Goal: Task Accomplishment & Management: Manage account settings

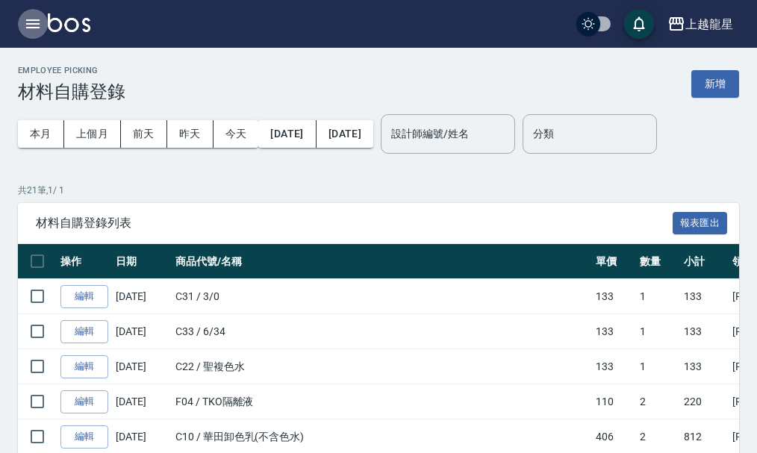
click at [30, 24] on icon "button" at bounding box center [32, 23] width 13 height 9
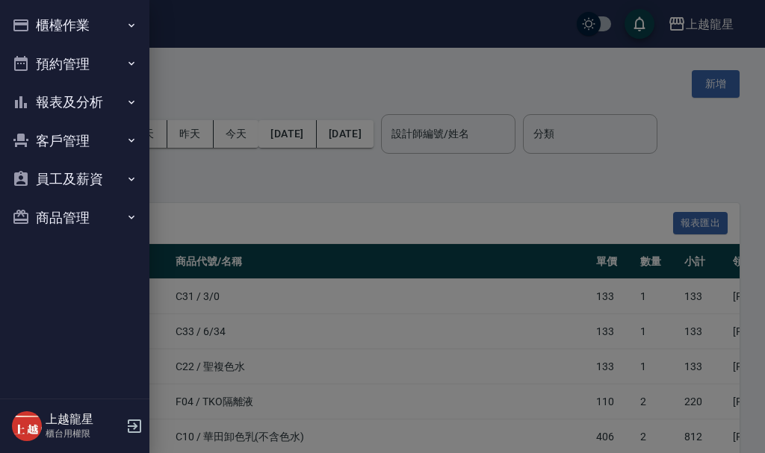
click at [70, 31] on button "櫃檯作業" at bounding box center [74, 25] width 137 height 39
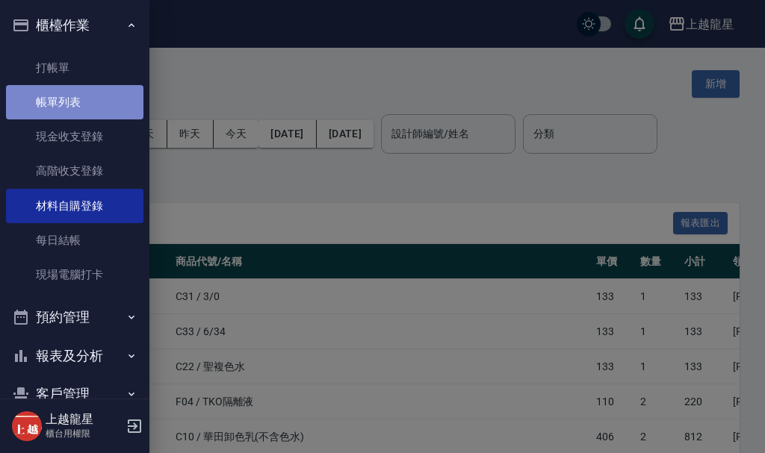
click at [105, 103] on link "帳單列表" at bounding box center [74, 102] width 137 height 34
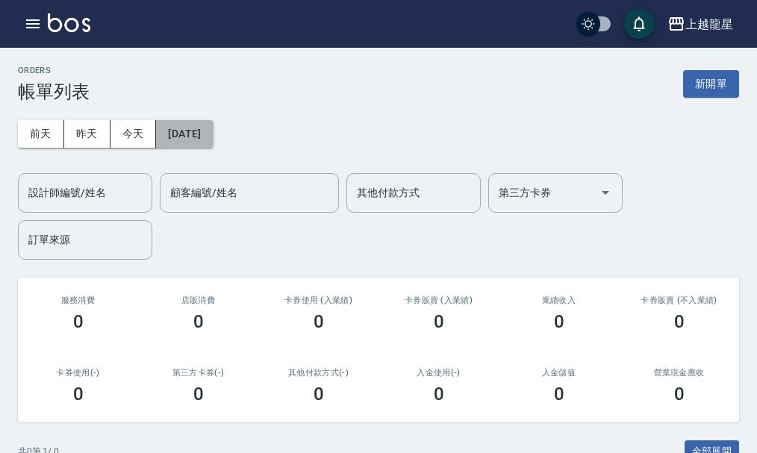
click at [190, 130] on button "[DATE]" at bounding box center [184, 134] width 57 height 28
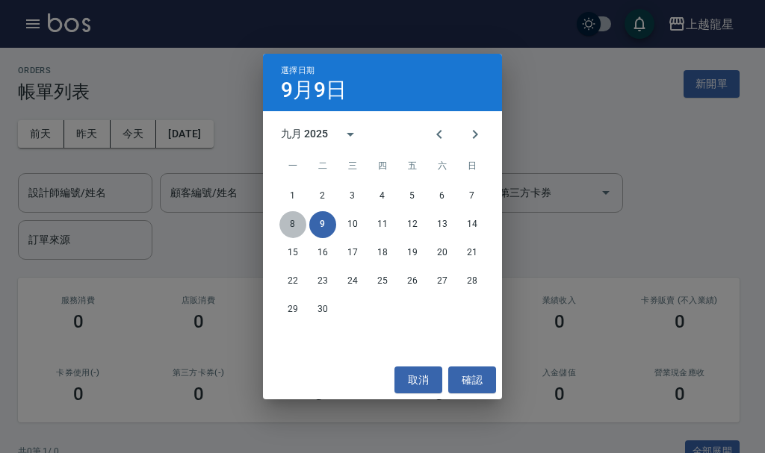
click at [296, 226] on button "8" at bounding box center [292, 224] width 27 height 27
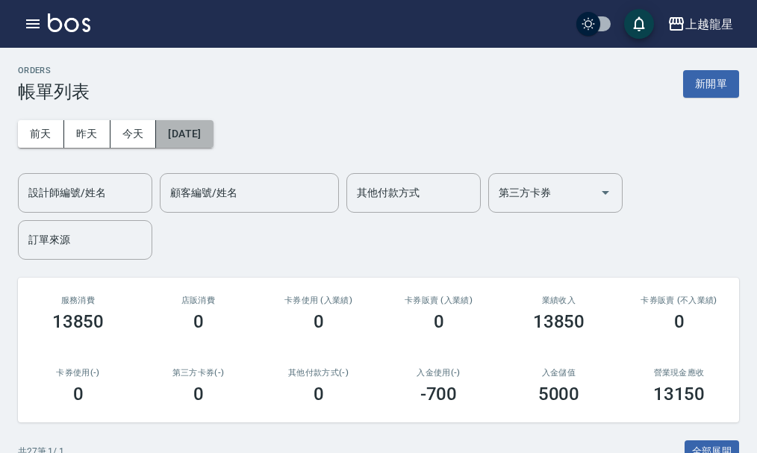
click at [213, 139] on button "[DATE]" at bounding box center [184, 134] width 57 height 28
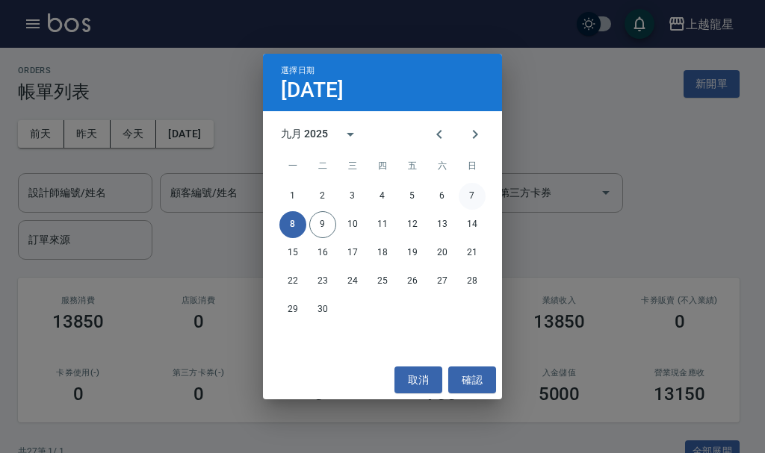
click at [471, 194] on button "7" at bounding box center [471, 196] width 27 height 27
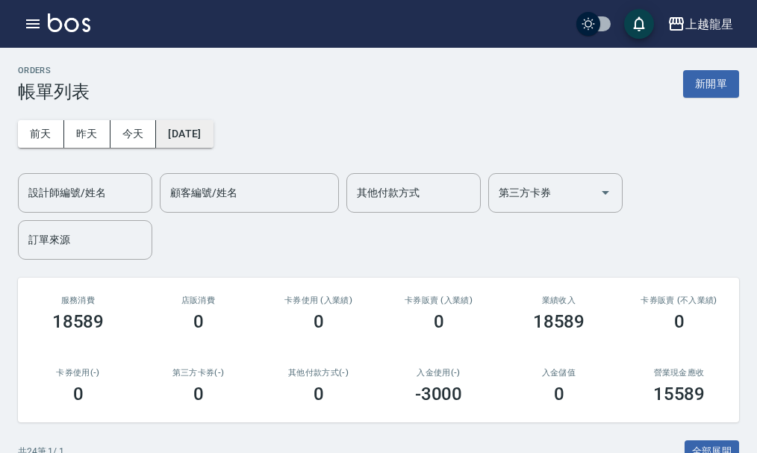
click at [213, 141] on button "[DATE]" at bounding box center [184, 134] width 57 height 28
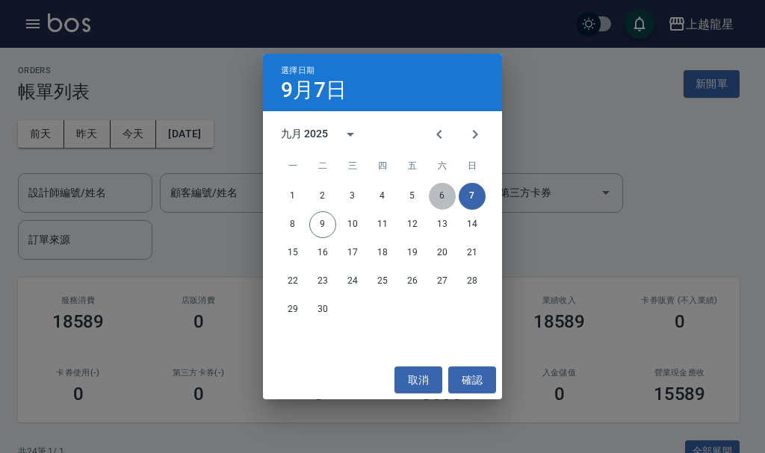
click at [437, 203] on button "6" at bounding box center [442, 196] width 27 height 27
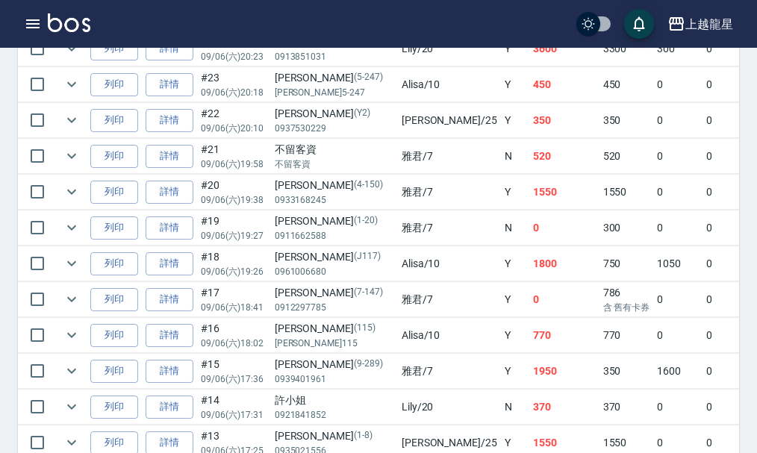
scroll to position [597, 0]
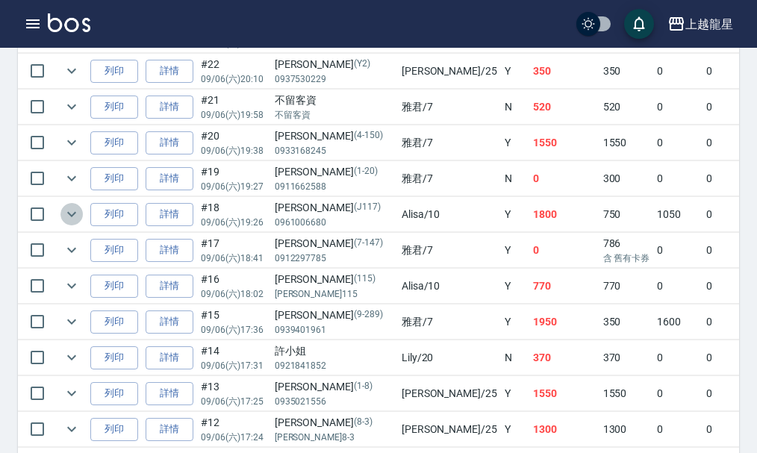
click at [71, 219] on icon "expand row" at bounding box center [72, 214] width 18 height 18
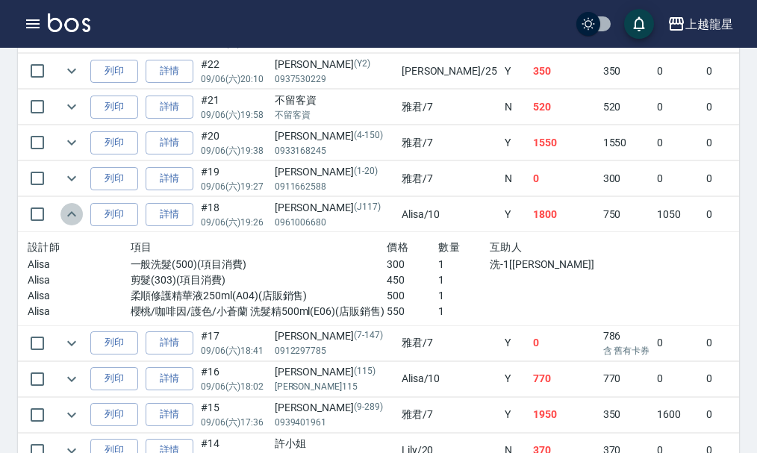
click at [71, 219] on icon "expand row" at bounding box center [72, 214] width 18 height 18
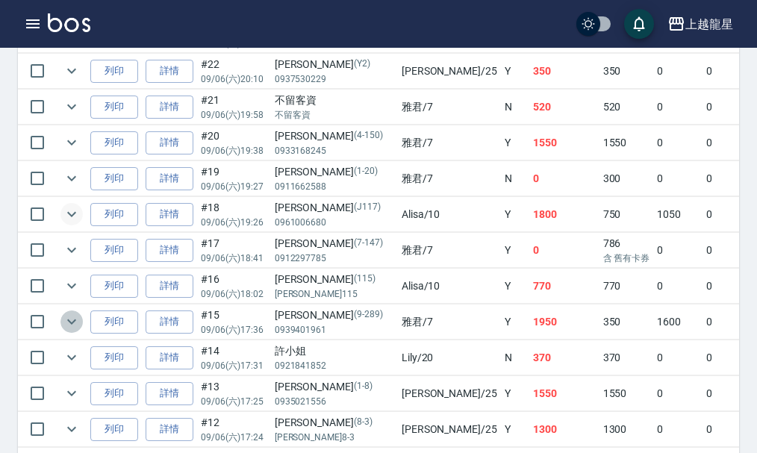
click at [74, 319] on icon "expand row" at bounding box center [72, 322] width 18 height 18
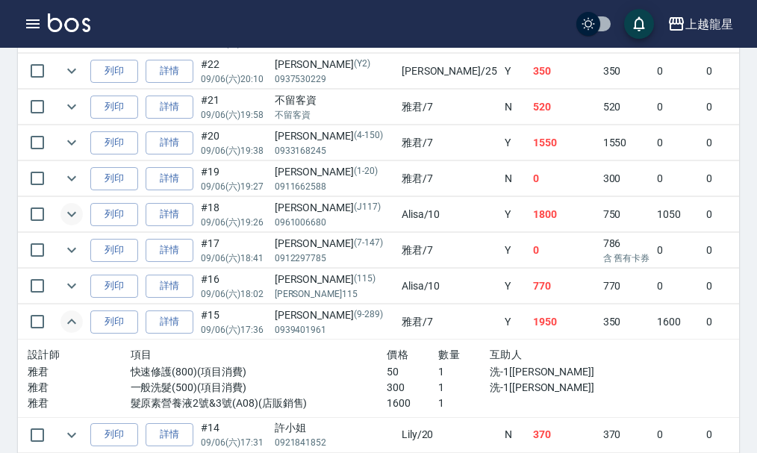
click at [74, 319] on icon "expand row" at bounding box center [72, 322] width 18 height 18
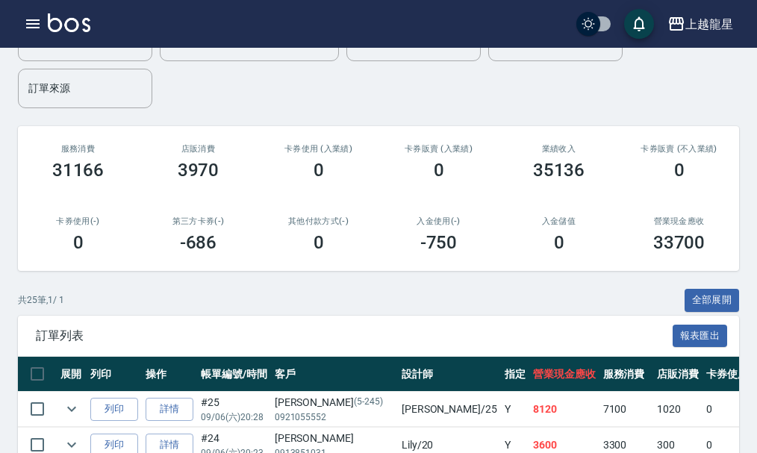
scroll to position [0, 0]
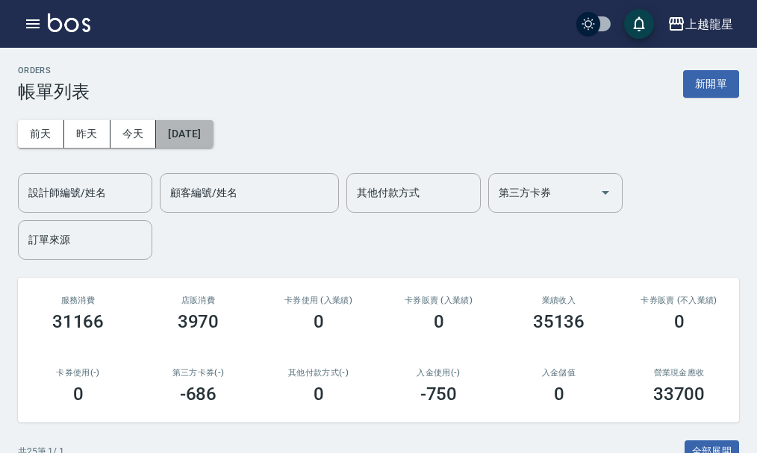
click at [193, 143] on button "[DATE]" at bounding box center [184, 134] width 57 height 28
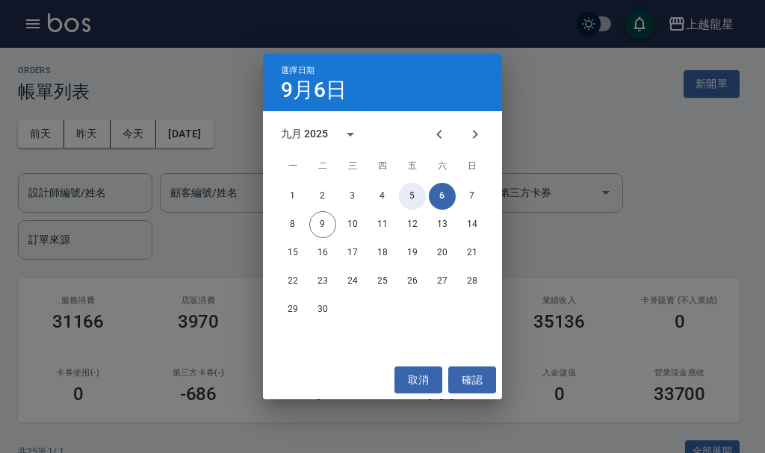
click at [417, 196] on button "5" at bounding box center [412, 196] width 27 height 27
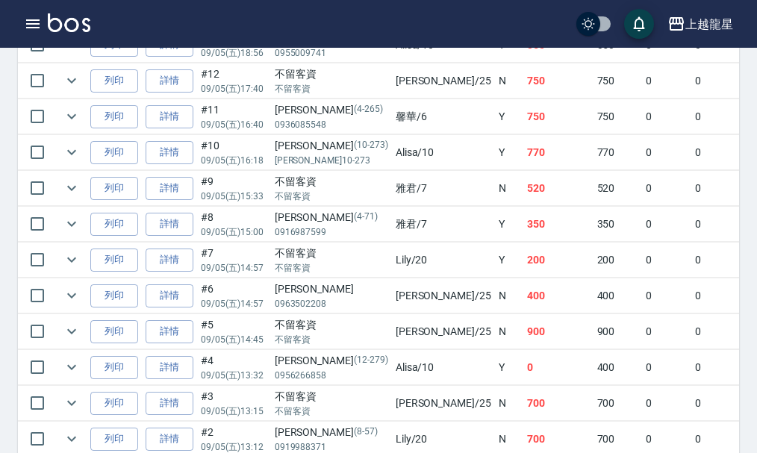
scroll to position [896, 0]
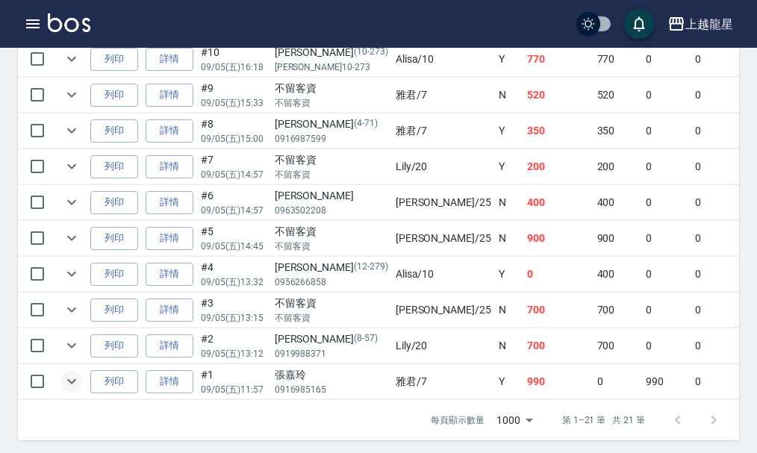
click at [66, 387] on icon "expand row" at bounding box center [72, 382] width 18 height 18
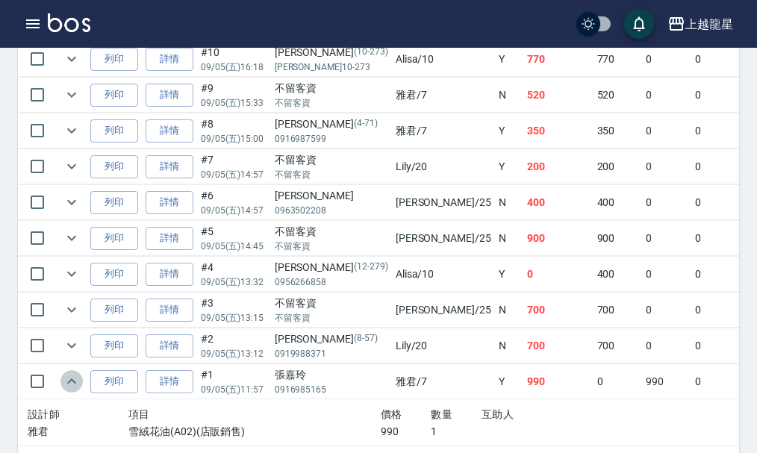
click at [68, 377] on icon "expand row" at bounding box center [72, 382] width 18 height 18
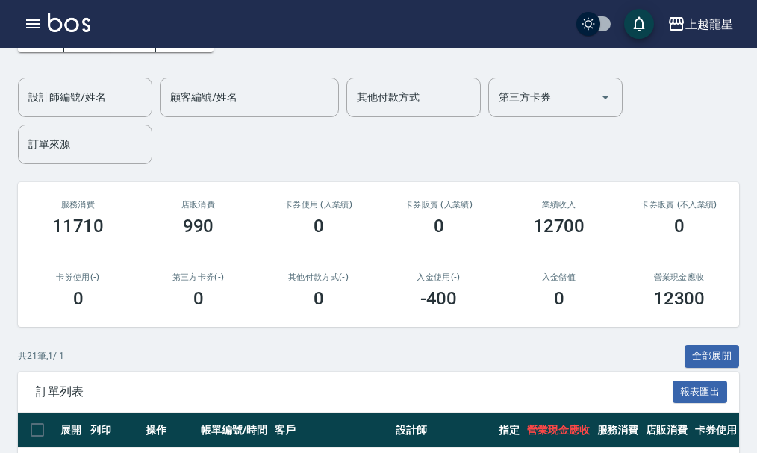
scroll to position [0, 0]
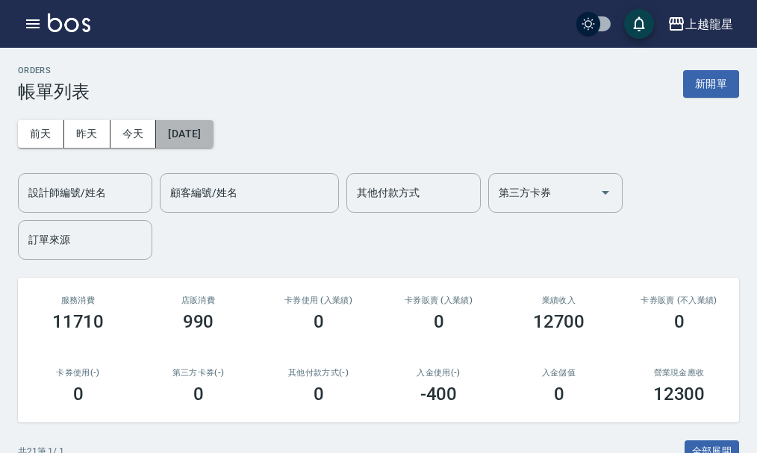
click at [204, 137] on button "[DATE]" at bounding box center [184, 134] width 57 height 28
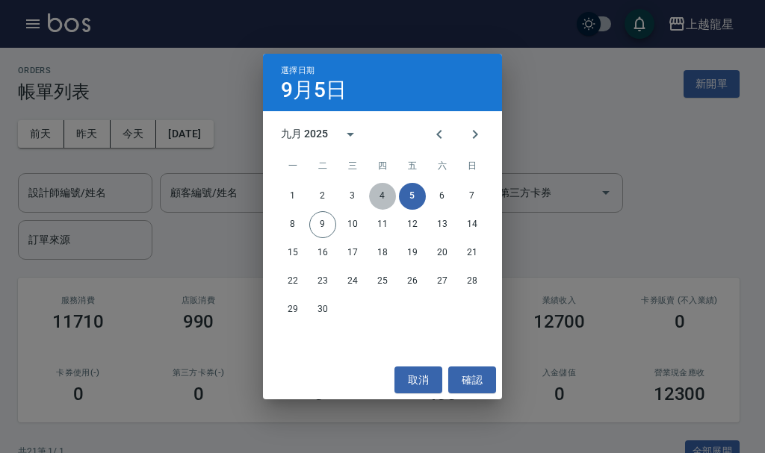
click at [379, 201] on button "4" at bounding box center [382, 196] width 27 height 27
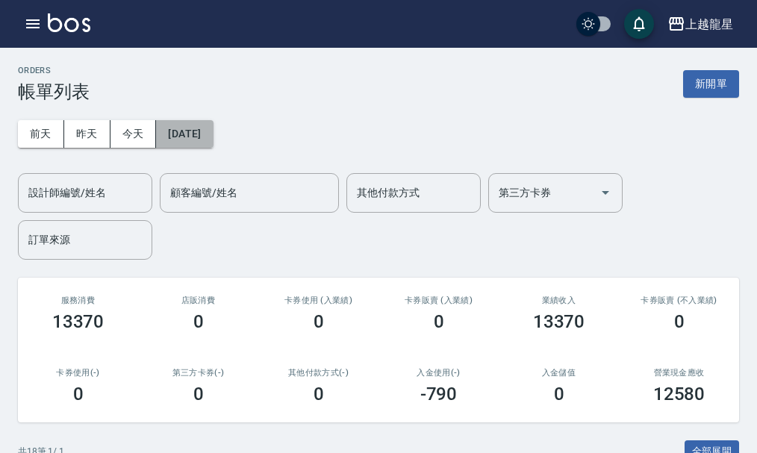
click at [213, 137] on button "[DATE]" at bounding box center [184, 134] width 57 height 28
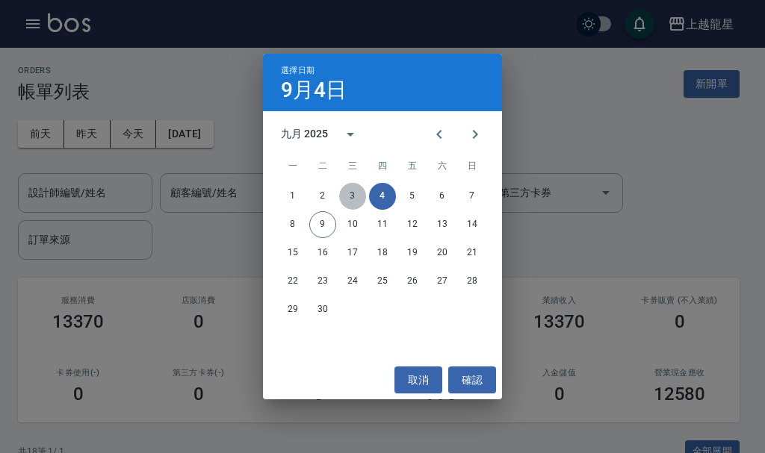
click at [358, 186] on button "3" at bounding box center [352, 196] width 27 height 27
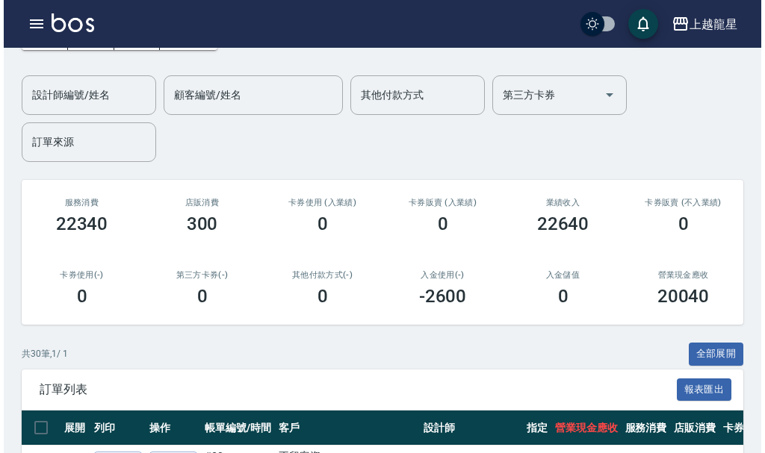
scroll to position [40, 0]
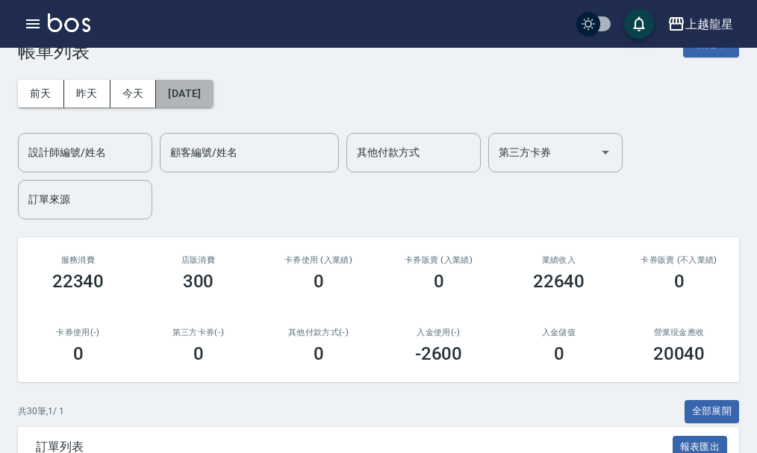
click at [211, 95] on button "[DATE]" at bounding box center [184, 94] width 57 height 28
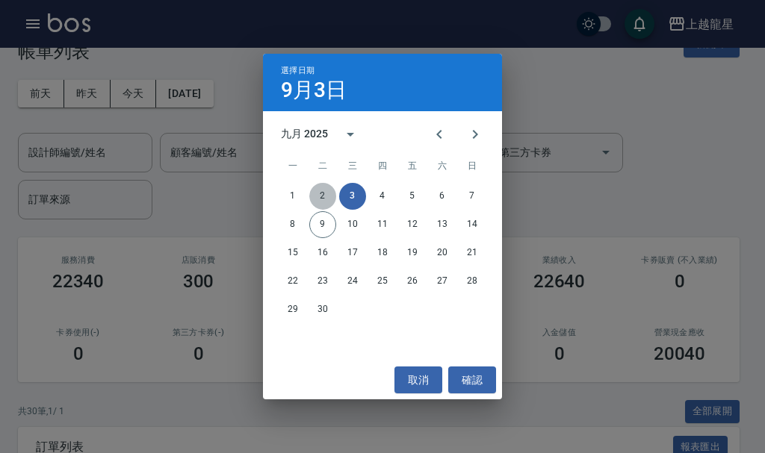
click at [320, 198] on button "2" at bounding box center [322, 196] width 27 height 27
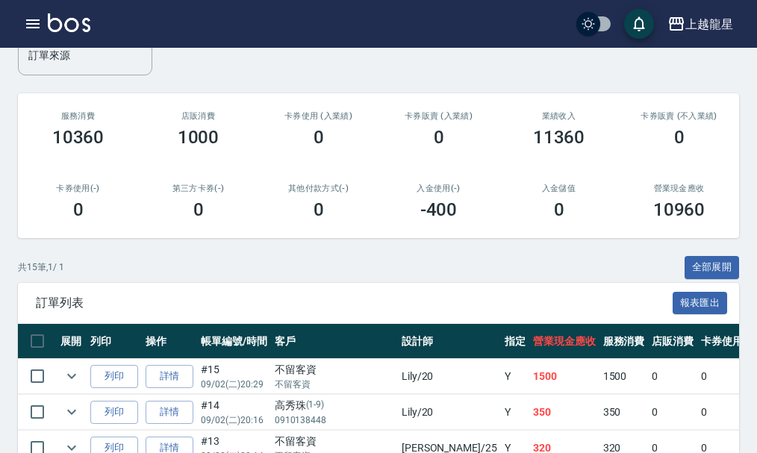
scroll to position [523, 0]
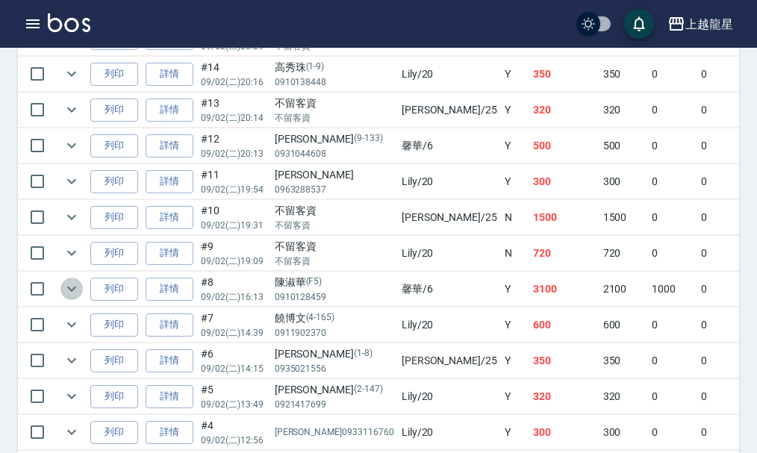
click at [67, 291] on icon "expand row" at bounding box center [72, 289] width 18 height 18
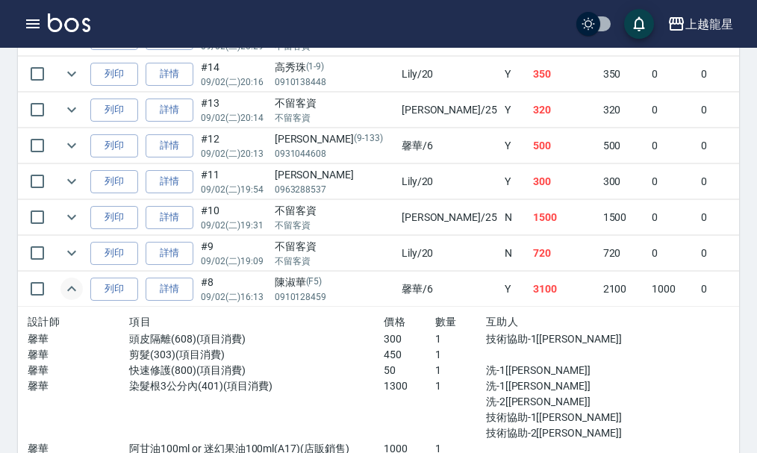
click at [67, 291] on icon "expand row" at bounding box center [72, 289] width 18 height 18
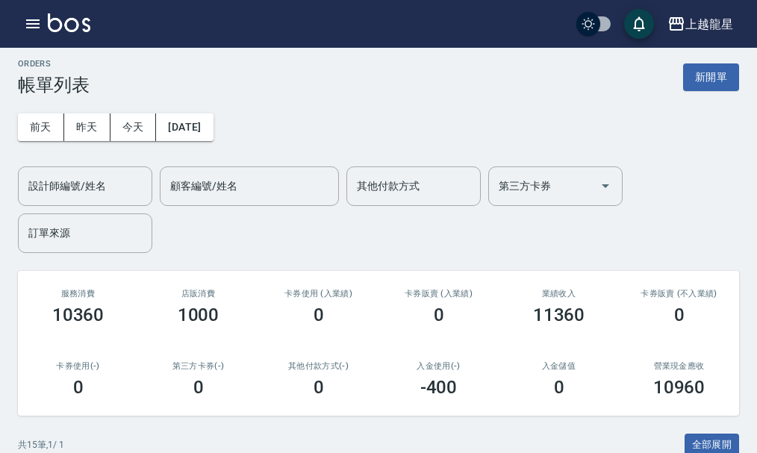
scroll to position [0, 0]
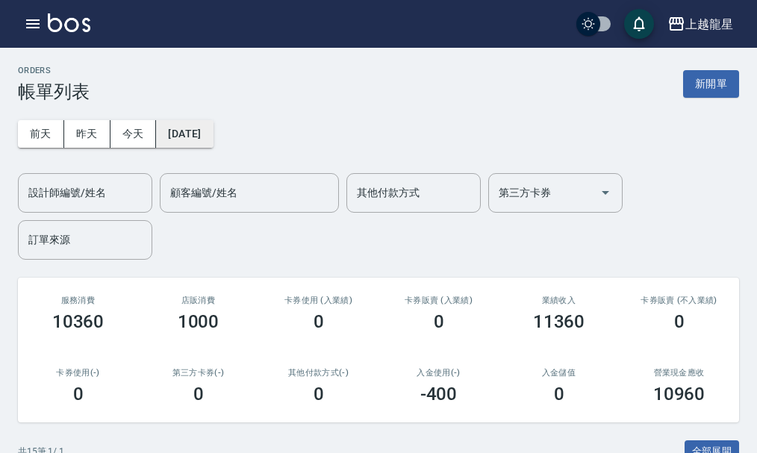
click at [202, 134] on button "[DATE]" at bounding box center [184, 134] width 57 height 28
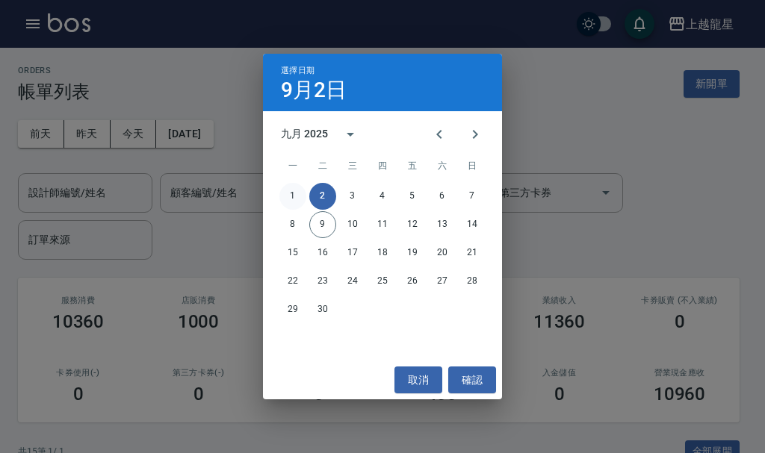
click at [287, 190] on button "1" at bounding box center [292, 196] width 27 height 27
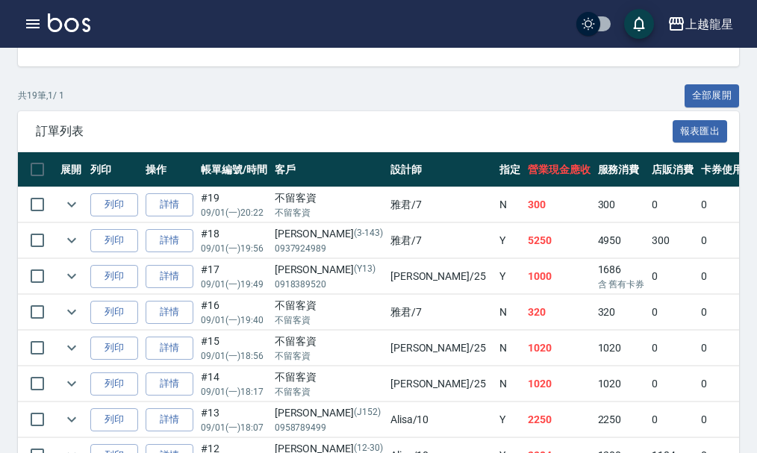
scroll to position [523, 0]
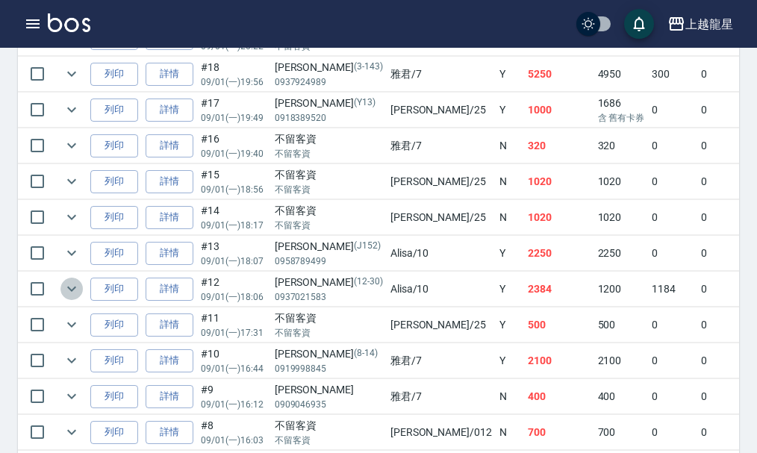
click at [79, 289] on icon "expand row" at bounding box center [72, 289] width 18 height 18
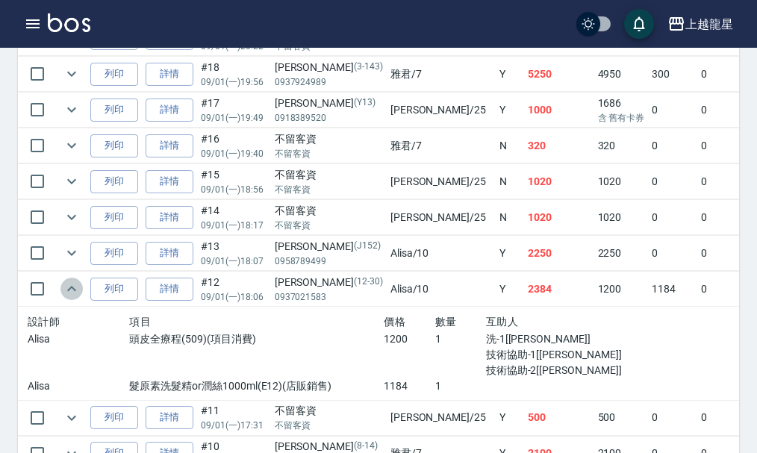
click at [78, 293] on icon "expand row" at bounding box center [72, 289] width 18 height 18
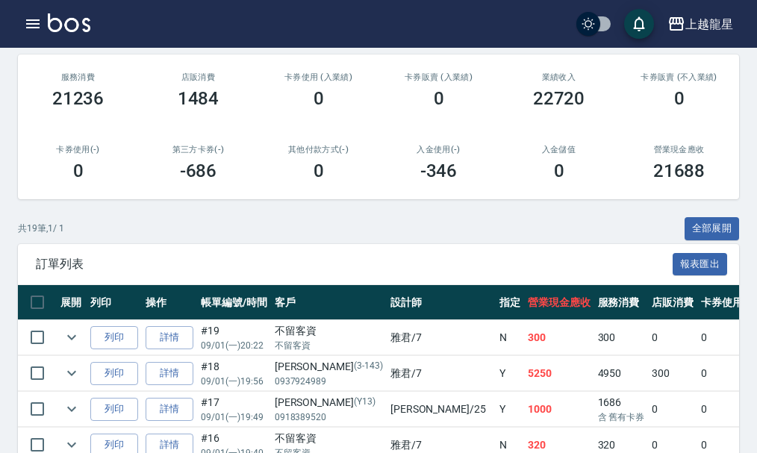
scroll to position [0, 0]
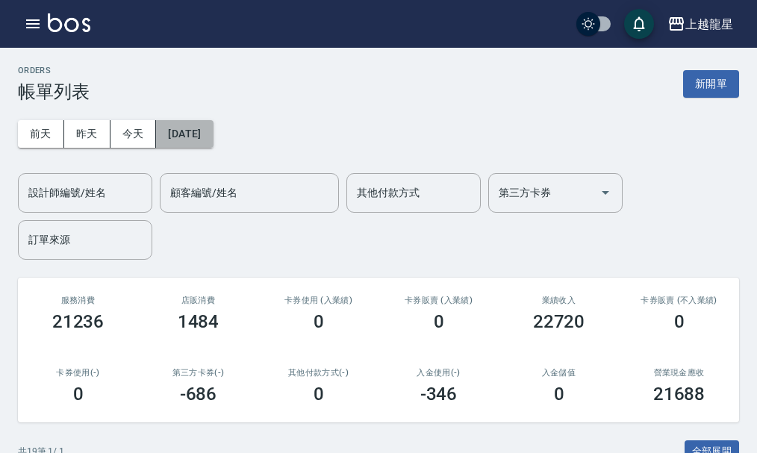
click at [213, 129] on button "[DATE]" at bounding box center [184, 134] width 57 height 28
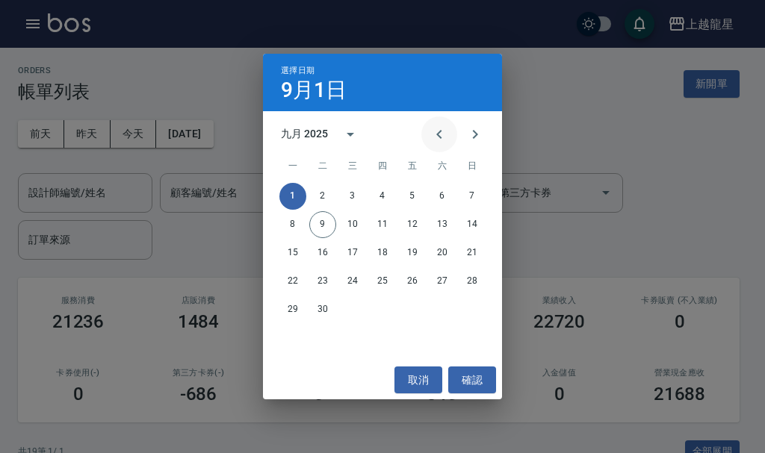
click at [438, 144] on button "Previous month" at bounding box center [439, 134] width 36 height 36
click at [476, 300] on button "31" at bounding box center [471, 309] width 27 height 27
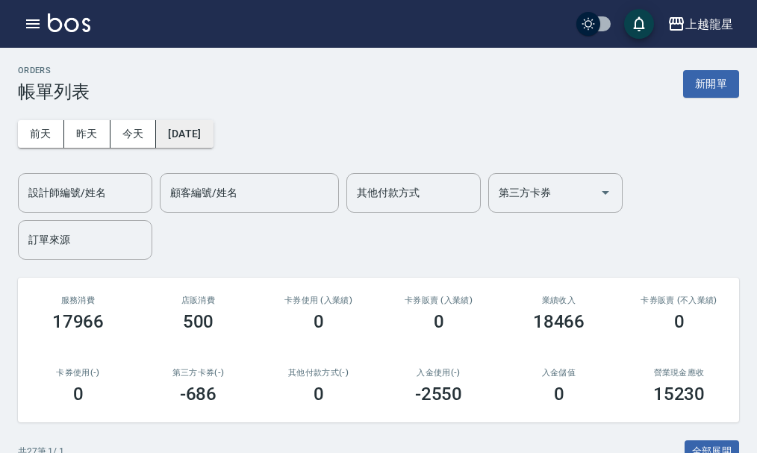
click at [213, 127] on button "[DATE]" at bounding box center [184, 134] width 57 height 28
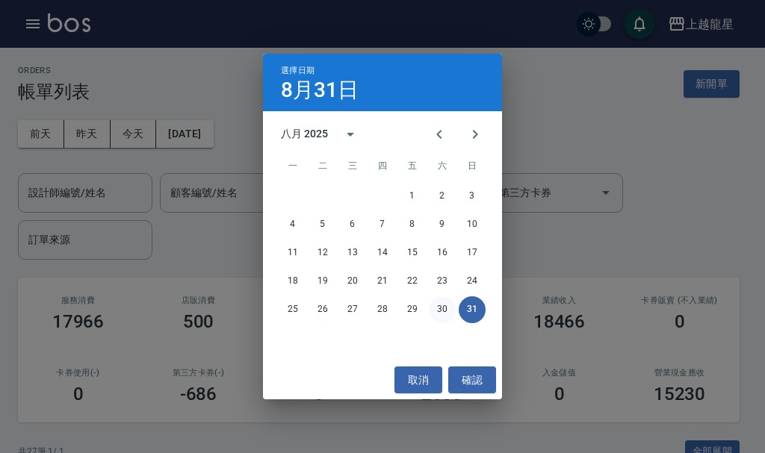
click at [441, 305] on button "30" at bounding box center [442, 309] width 27 height 27
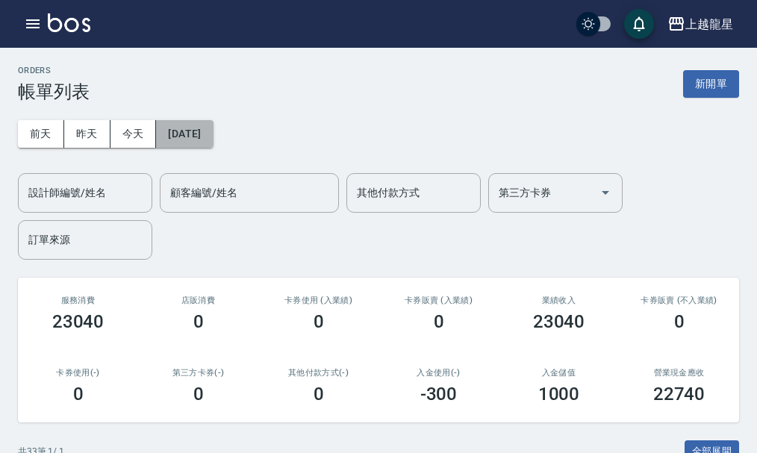
click at [213, 131] on button "[DATE]" at bounding box center [184, 134] width 57 height 28
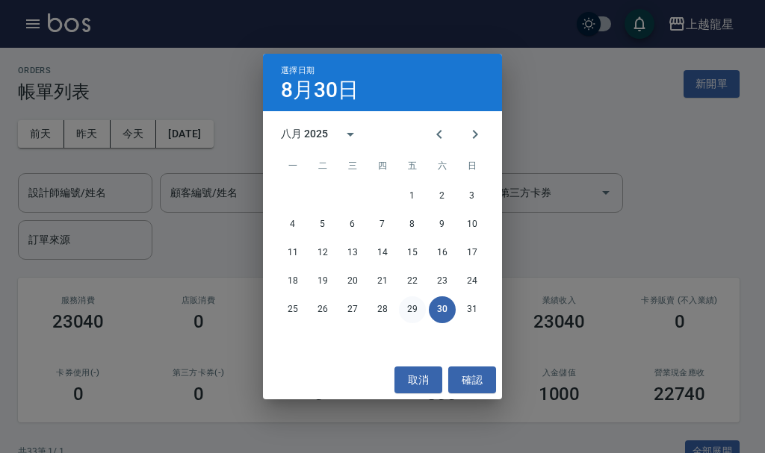
click at [413, 315] on button "29" at bounding box center [412, 309] width 27 height 27
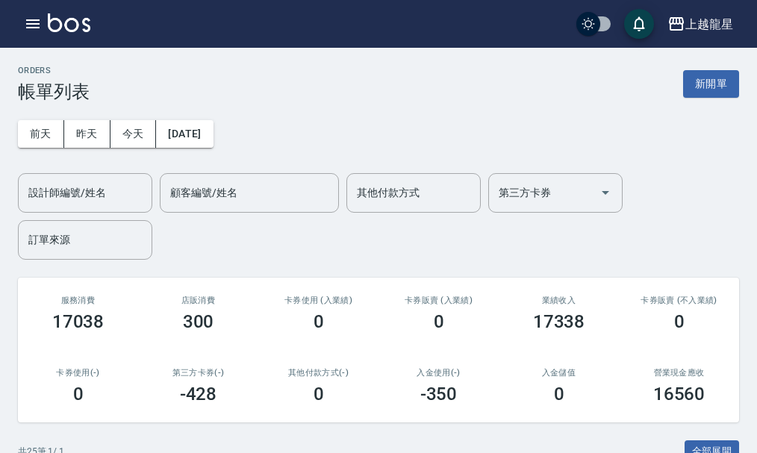
click at [273, 131] on div "[DATE] [DATE] [DATE] [DATE] 設計師編號/姓名 設計師編號/姓名 顧客編號/姓名 顧客編號/姓名 其他付款方式 其他付款方式 第三方…" at bounding box center [378, 181] width 721 height 158
click at [35, 23] on icon "button" at bounding box center [32, 23] width 13 height 9
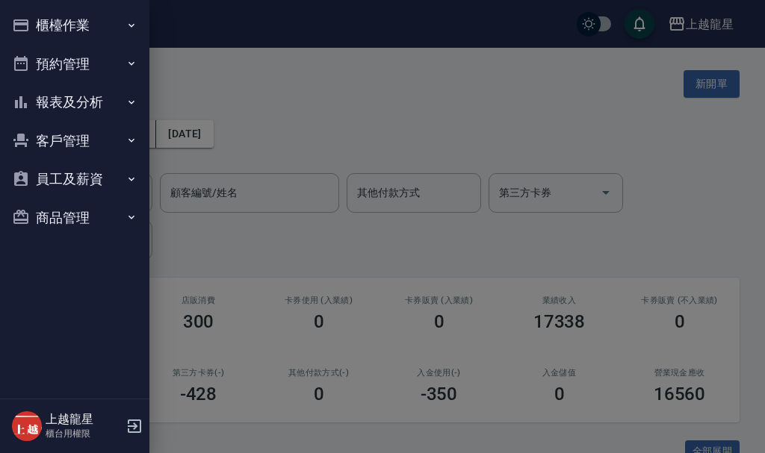
click at [51, 26] on button "櫃檯作業" at bounding box center [74, 25] width 137 height 39
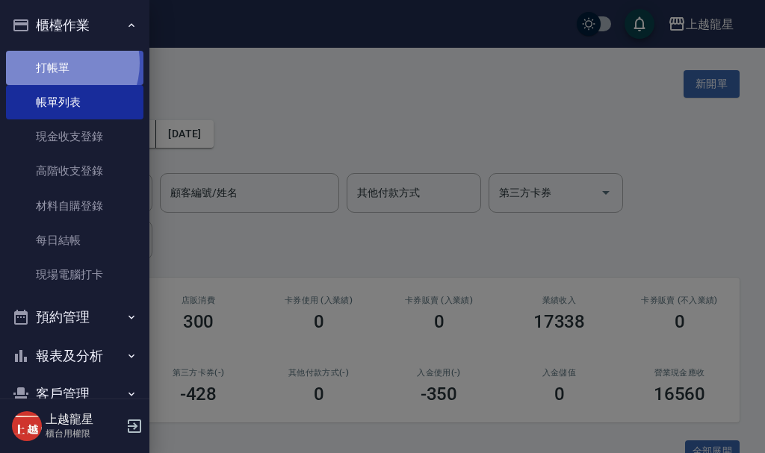
click at [60, 63] on link "打帳單" at bounding box center [74, 68] width 137 height 34
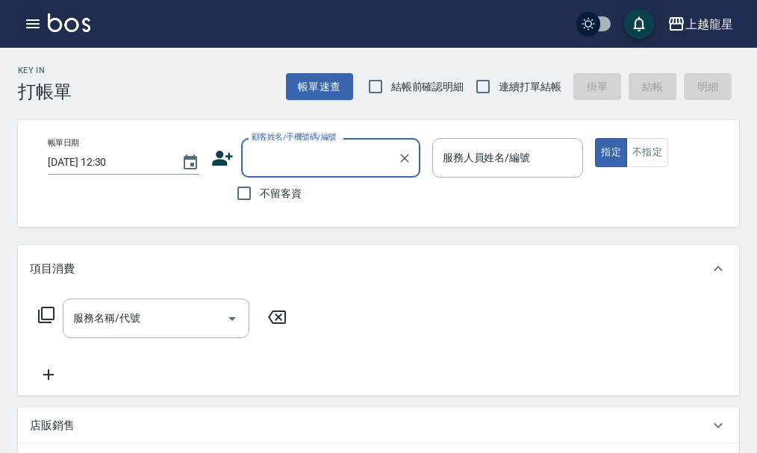
click at [40, 28] on icon "button" at bounding box center [32, 23] width 13 height 9
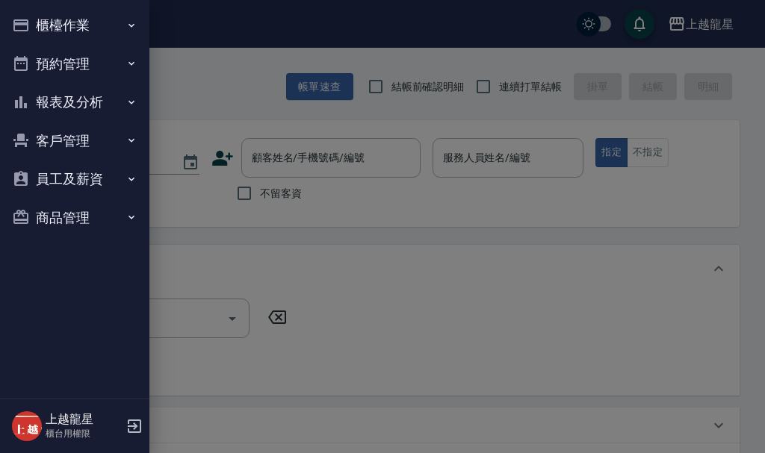
click at [70, 140] on button "客戶管理" at bounding box center [74, 141] width 137 height 39
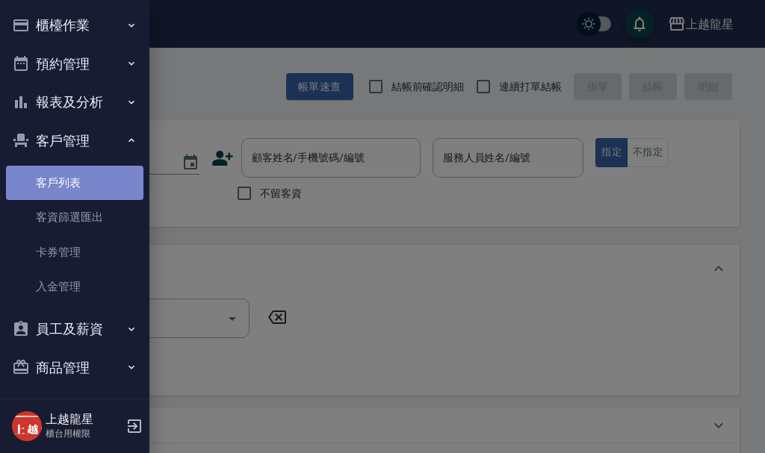
click at [75, 187] on link "客戶列表" at bounding box center [74, 183] width 137 height 34
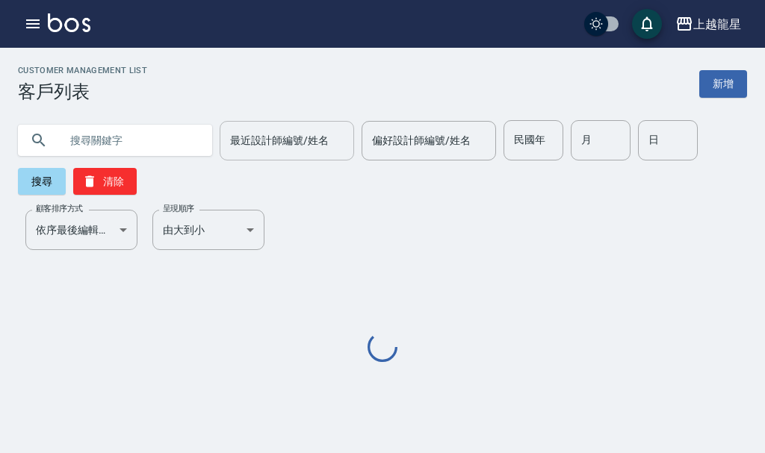
click at [338, 139] on input "最近設計師編號/姓名" at bounding box center [286, 141] width 121 height 26
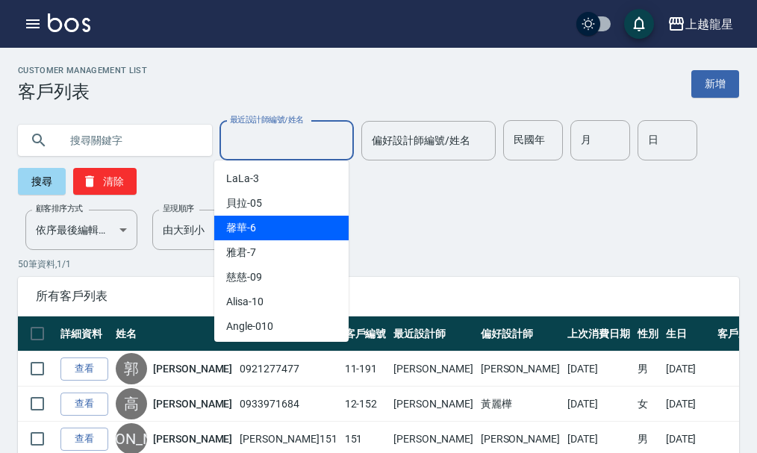
click at [238, 222] on span "馨華 -6" at bounding box center [241, 228] width 30 height 16
type input "馨華-6"
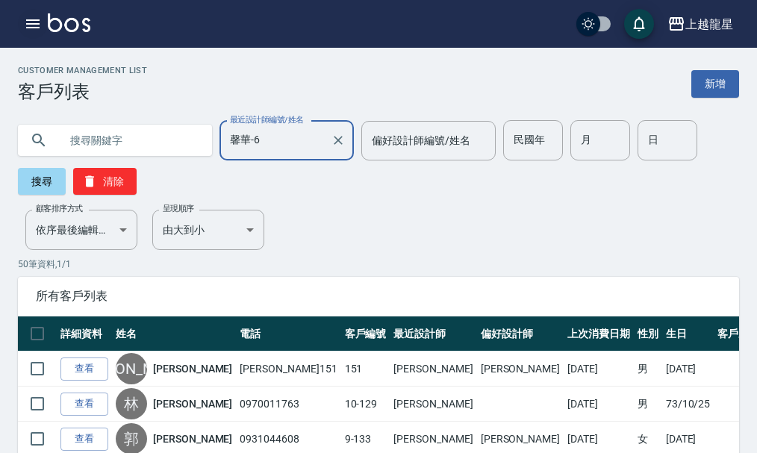
click at [29, 13] on button "button" at bounding box center [33, 24] width 30 height 30
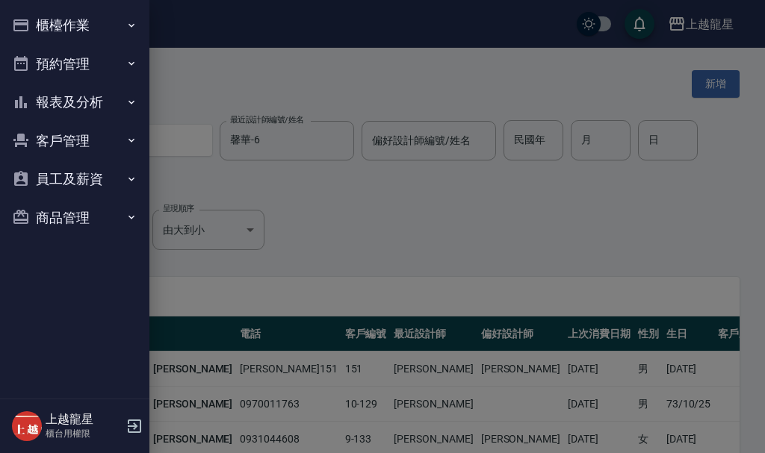
click at [43, 19] on button "櫃檯作業" at bounding box center [74, 25] width 137 height 39
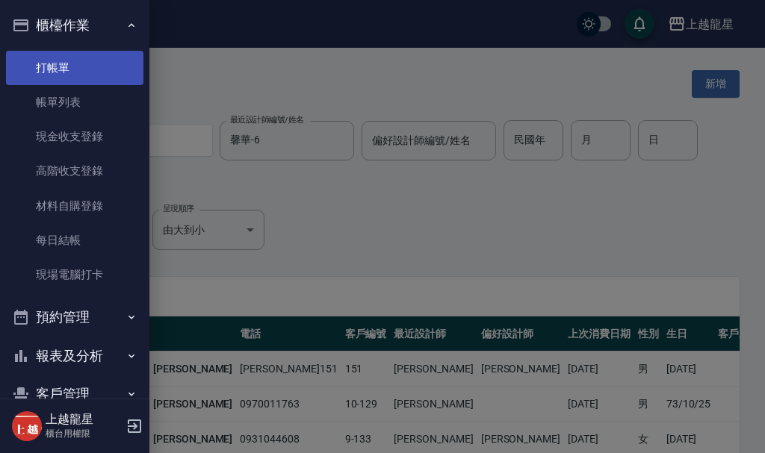
click at [55, 63] on link "打帳單" at bounding box center [74, 68] width 137 height 34
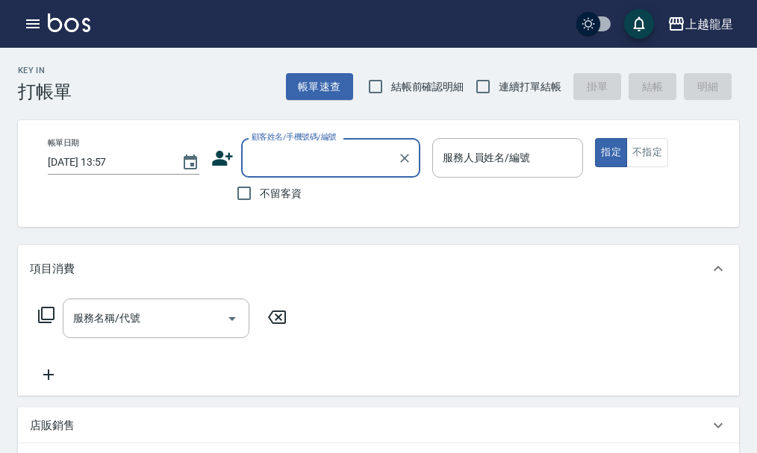
click at [344, 156] on input "顧客姓名/手機號碼/編號" at bounding box center [319, 158] width 143 height 26
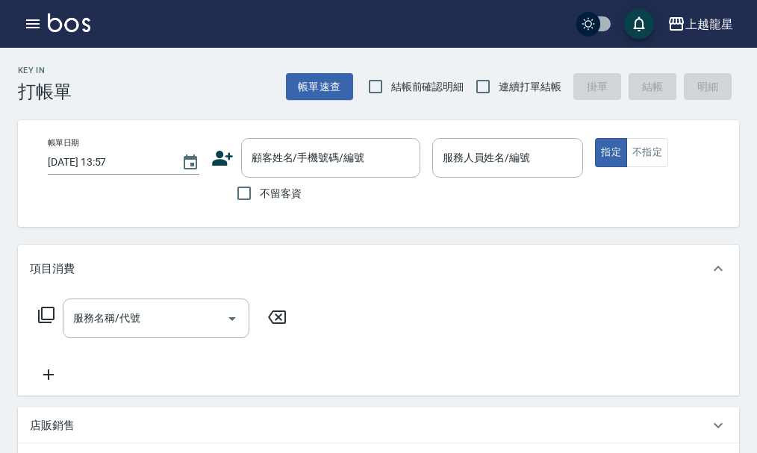
click at [157, 197] on div "帳單日期 [DATE] 13:57 顧客姓名/手機號碼/編號 顧客姓名/手機號碼/編號 不留客資 服務人員姓名/編號 服務人員姓名/編號 指定 不指定" at bounding box center [391, 173] width 711 height 71
click at [488, 176] on div "服務人員姓名/編號" at bounding box center [508, 158] width 152 height 40
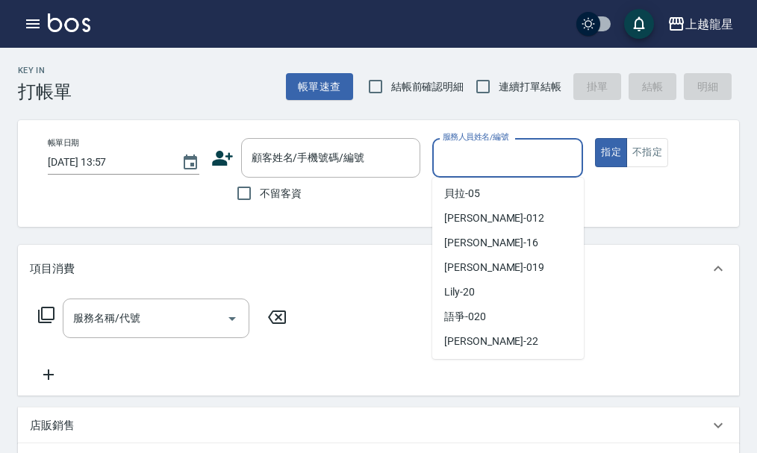
scroll to position [299, 0]
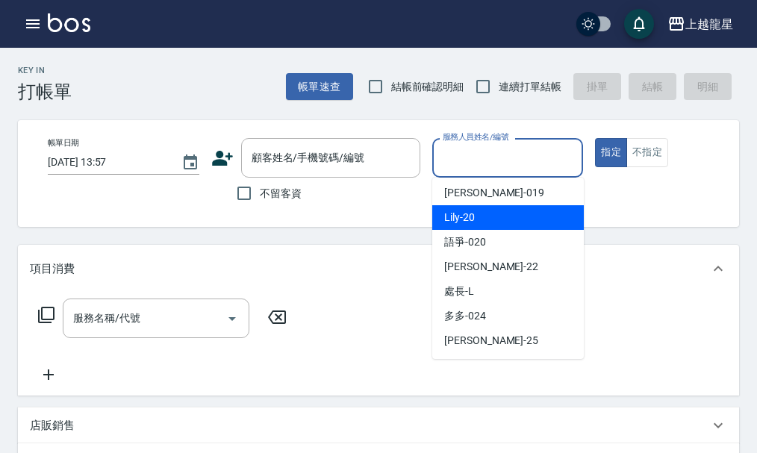
click at [479, 223] on div "Lily -20" at bounding box center [508, 217] width 152 height 25
type input "Lily-20"
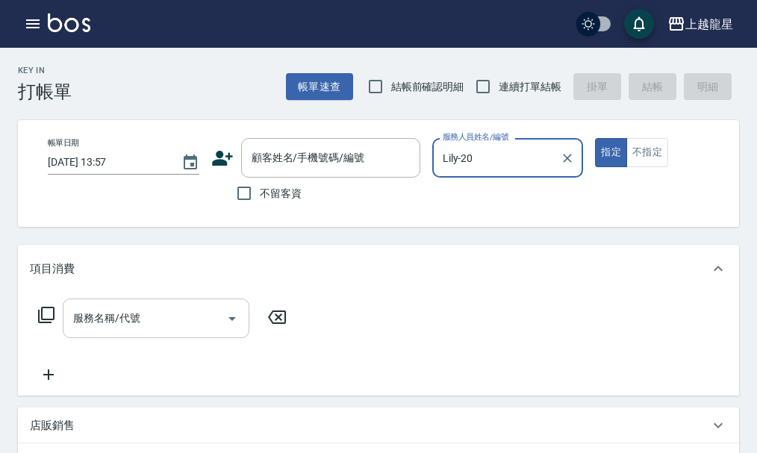
click at [127, 332] on input "服務名稱/代號" at bounding box center [144, 318] width 151 height 26
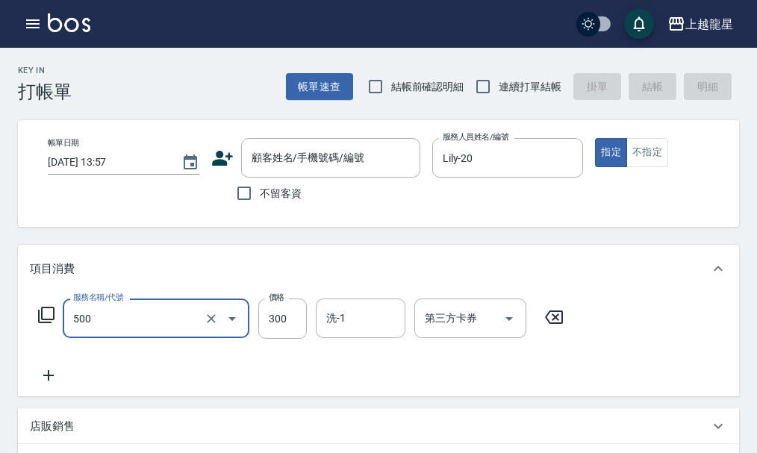
type input "一般洗髮(500)"
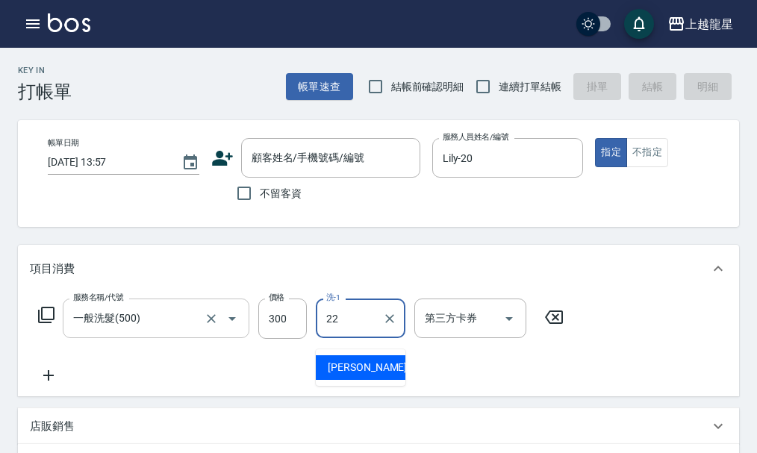
type input "[PERSON_NAME]-22"
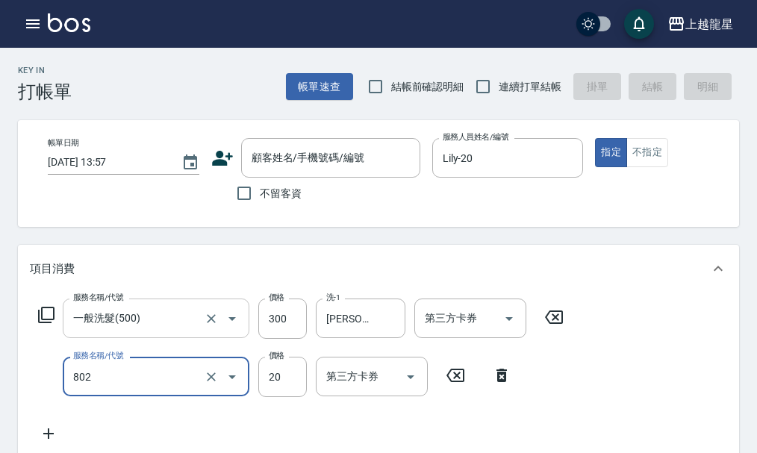
type input "潤絲(802)"
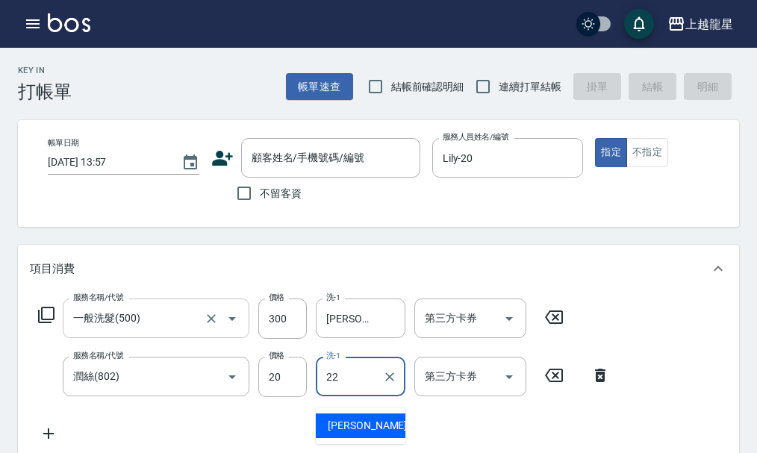
type input "[PERSON_NAME]-22"
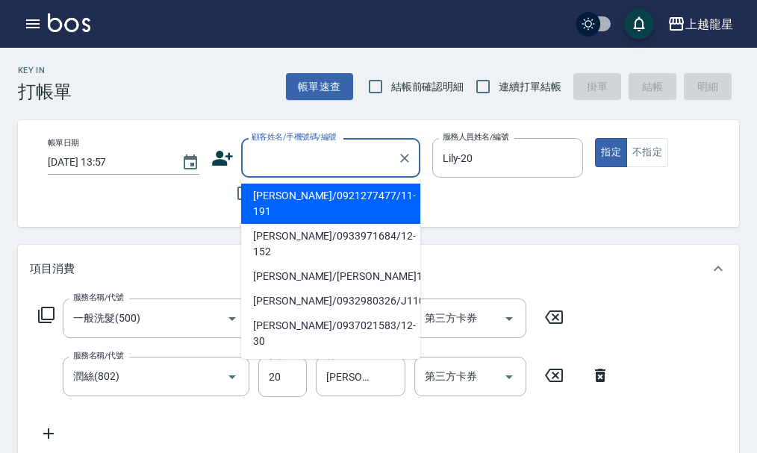
click at [285, 162] on input "顧客姓名/手機號碼/編號" at bounding box center [319, 158] width 143 height 26
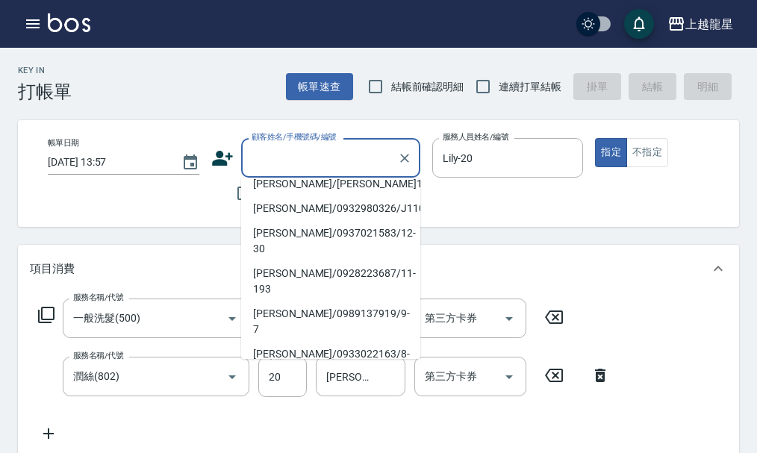
scroll to position [0, 0]
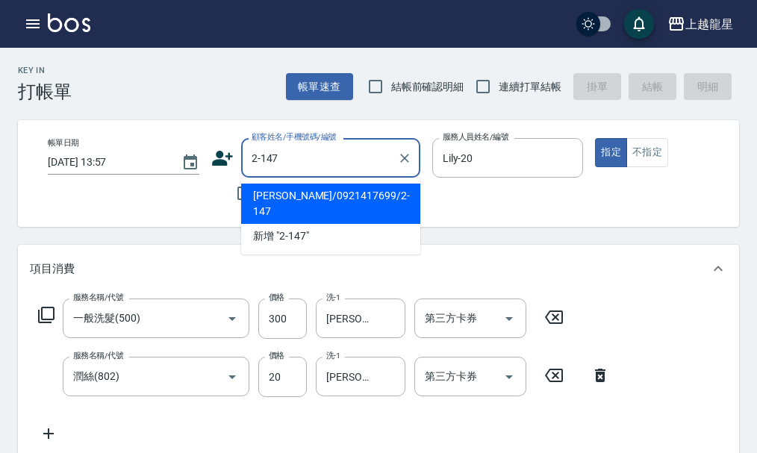
type input "[PERSON_NAME]/0921417699/2-147"
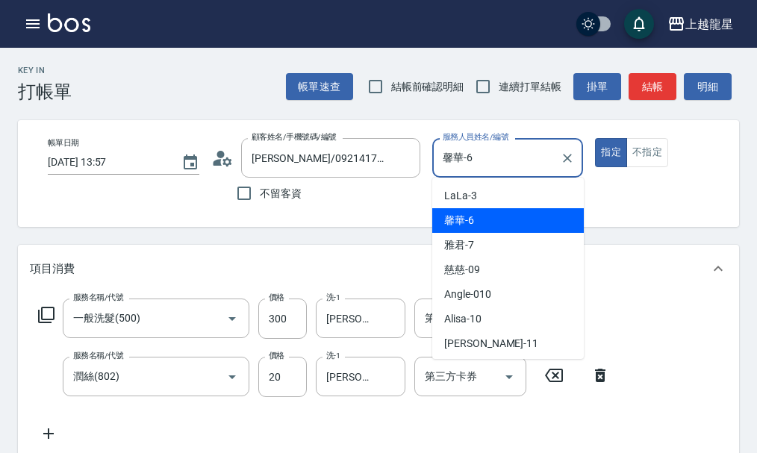
click at [512, 164] on input "馨華-6" at bounding box center [497, 158] width 116 height 26
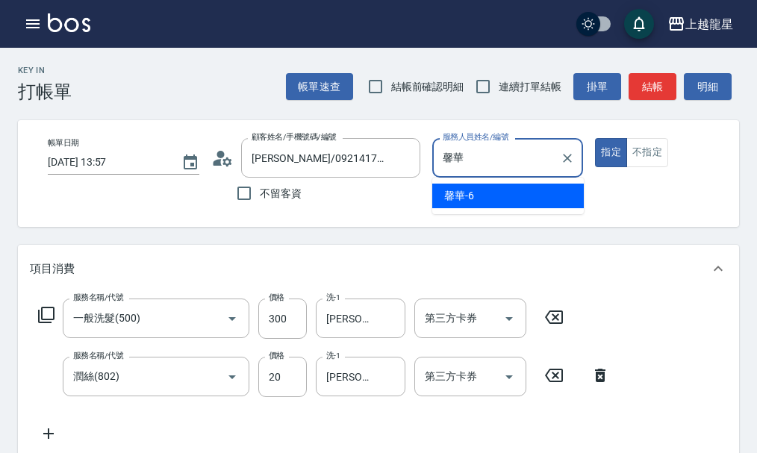
type input "馨"
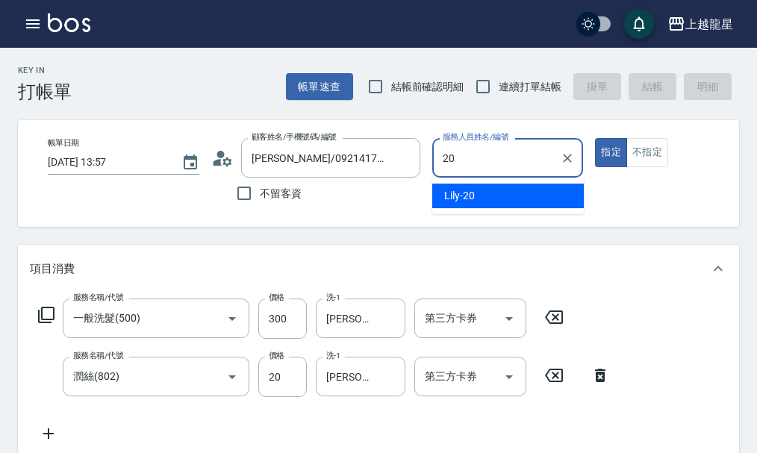
type input "Lily-20"
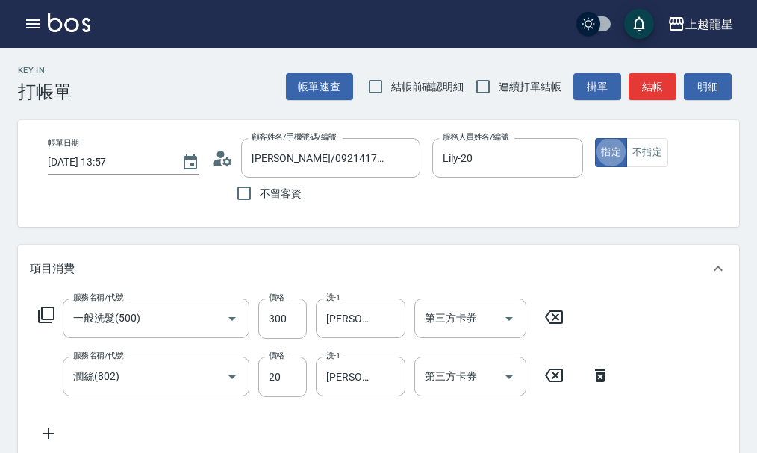
type button "true"
click at [651, 89] on button "結帳" at bounding box center [653, 87] width 48 height 28
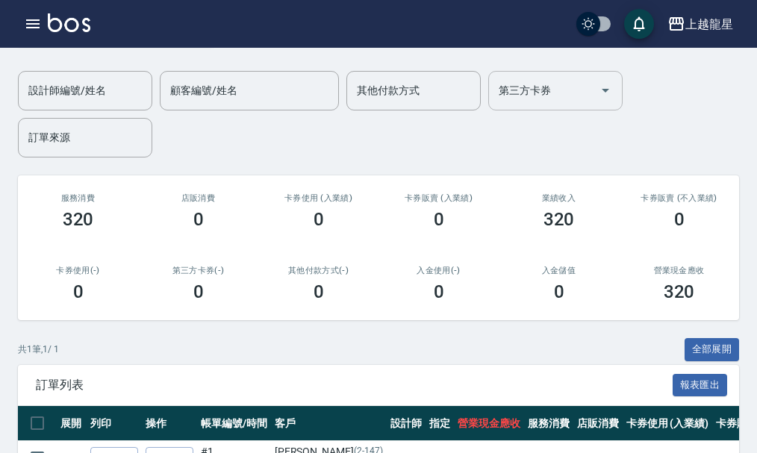
scroll to position [196, 0]
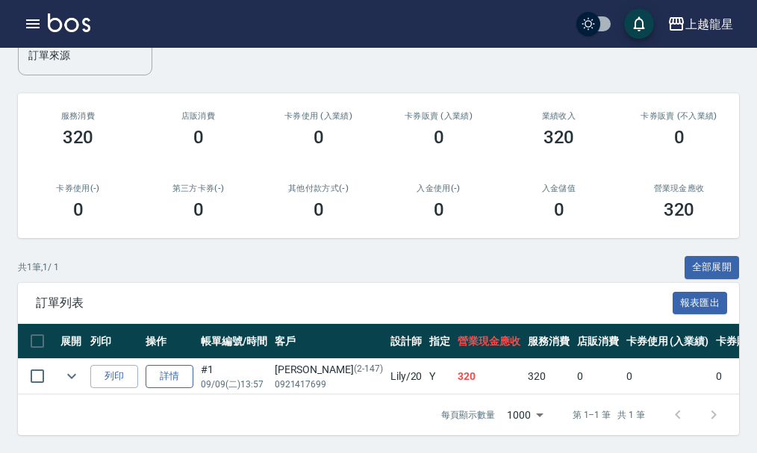
click at [164, 365] on link "詳情" at bounding box center [170, 376] width 48 height 23
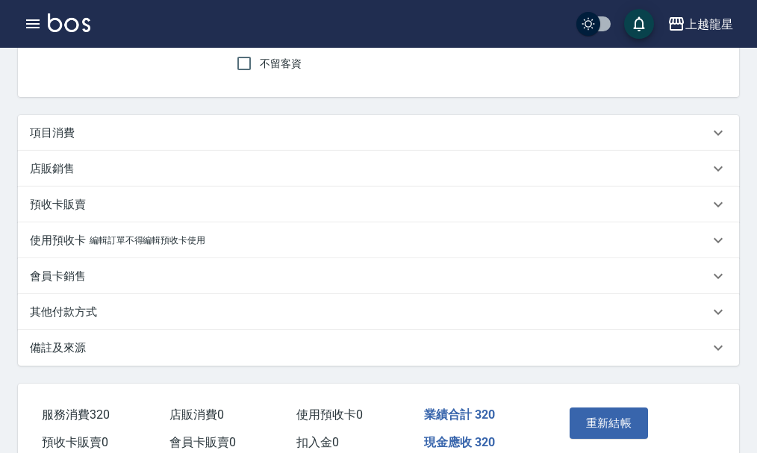
type input "[DATE] 13:57"
type input "Lily-20"
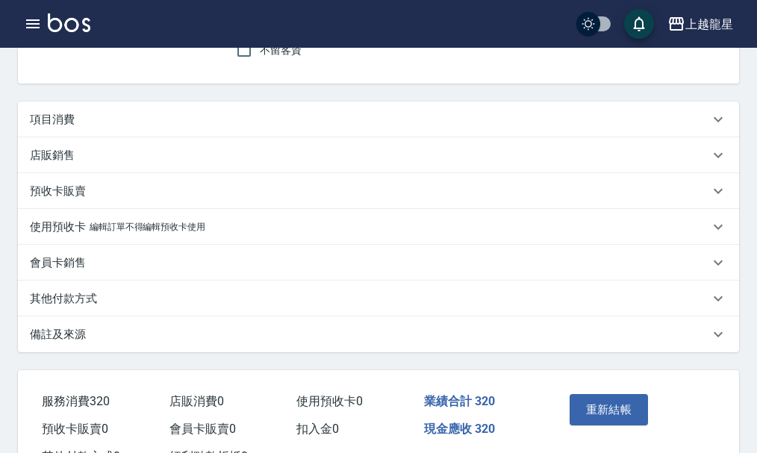
type input "[PERSON_NAME]/0921417699/2-147"
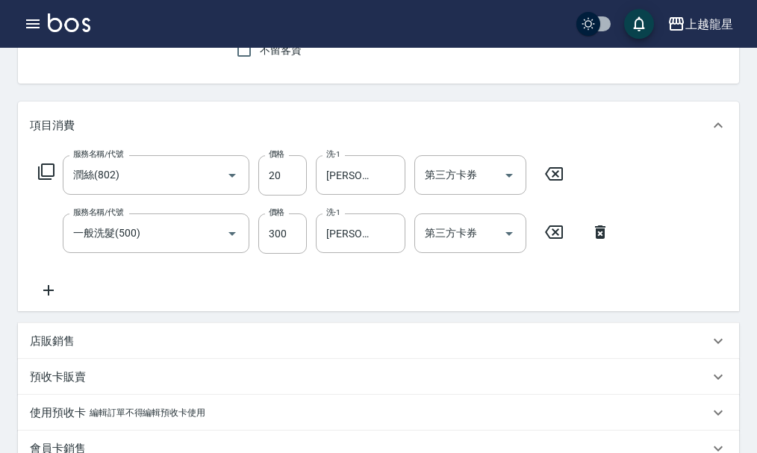
type input "潤絲(802)"
type input "一般洗髮(500)"
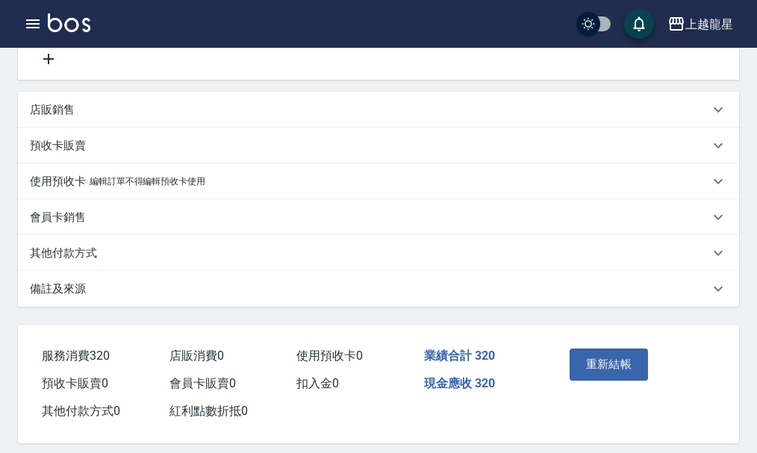
scroll to position [401, 0]
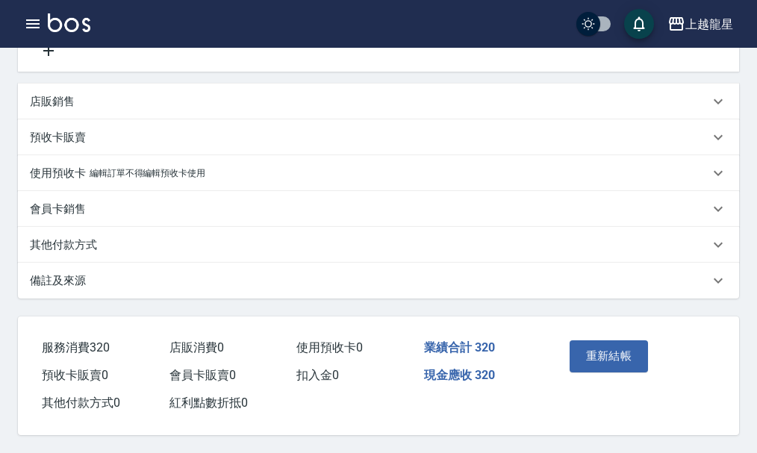
click at [144, 237] on div "其他付款方式" at bounding box center [370, 245] width 680 height 16
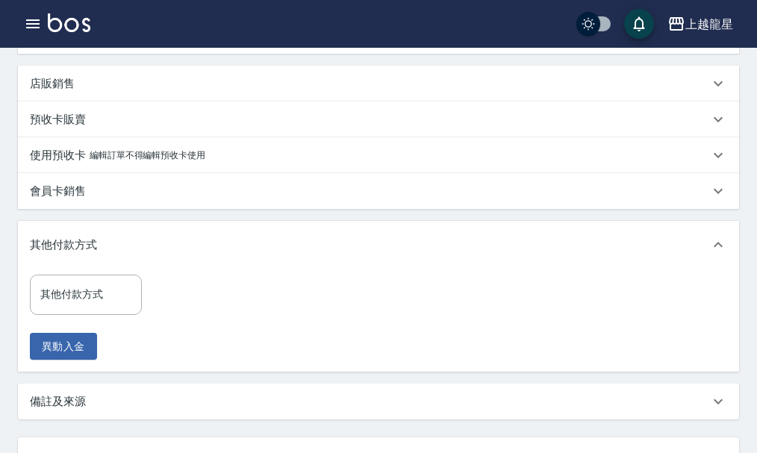
click at [163, 199] on div "會員卡銷售" at bounding box center [370, 192] width 680 height 16
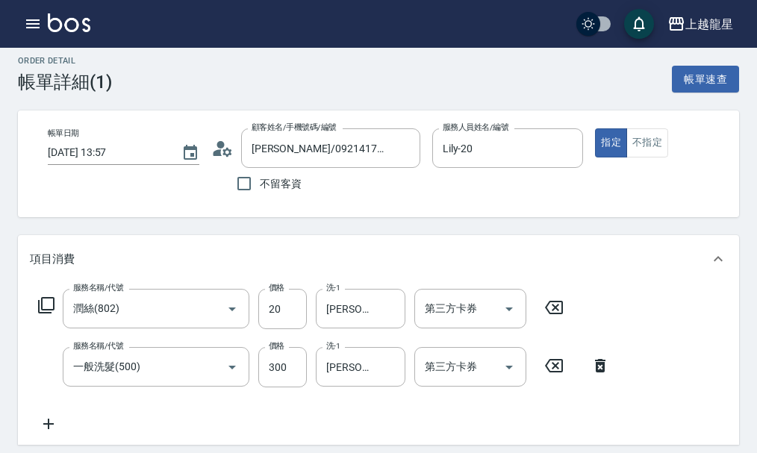
scroll to position [0, 0]
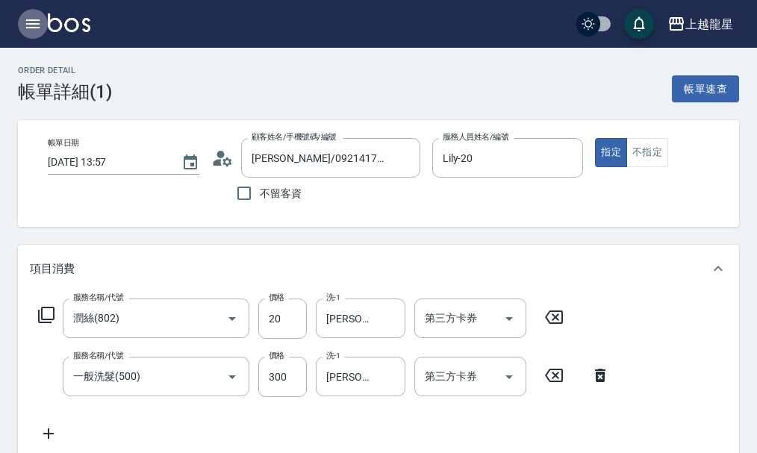
click at [36, 31] on icon "button" at bounding box center [33, 24] width 18 height 18
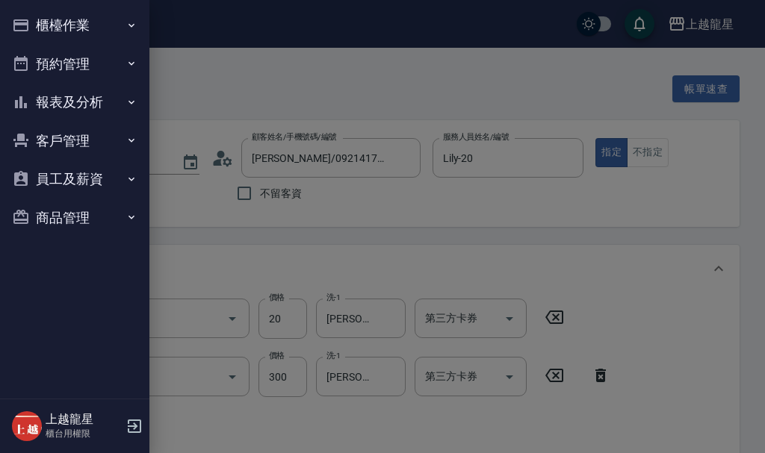
click at [47, 16] on button "櫃檯作業" at bounding box center [74, 25] width 137 height 39
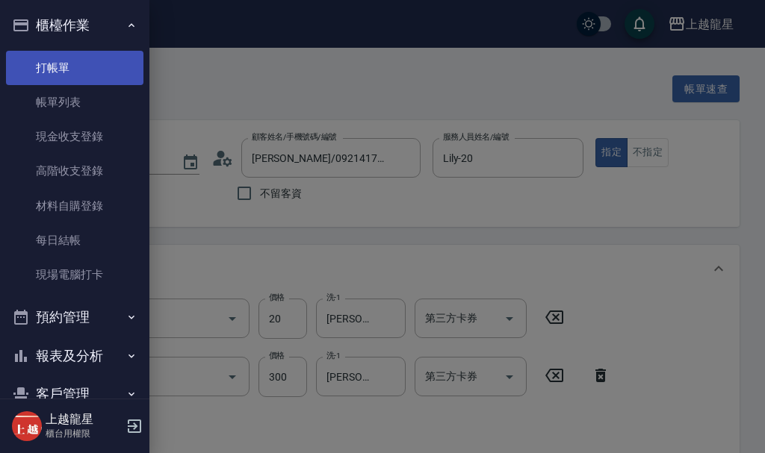
click at [70, 78] on link "打帳單" at bounding box center [74, 68] width 137 height 34
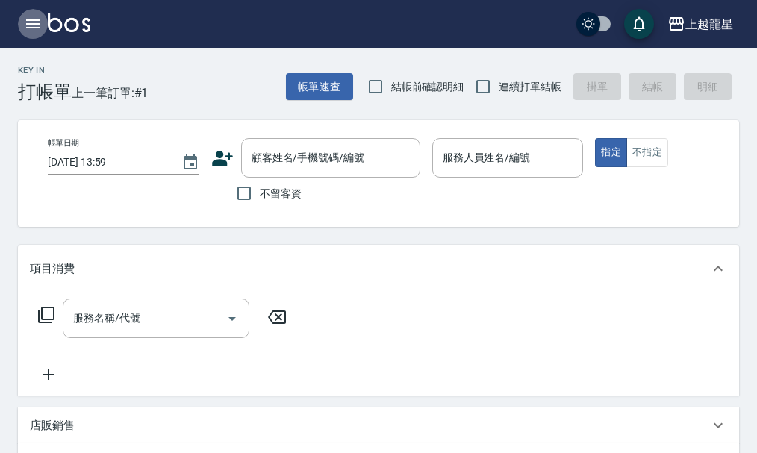
click at [33, 21] on icon "button" at bounding box center [32, 23] width 13 height 9
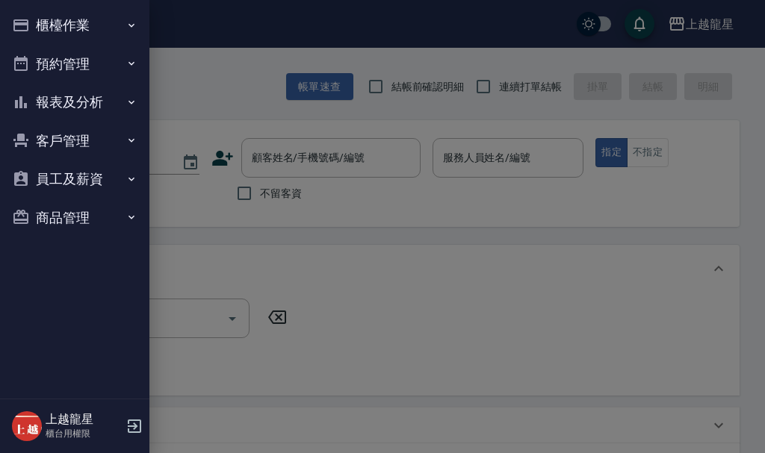
click at [48, 32] on button "櫃檯作業" at bounding box center [74, 25] width 137 height 39
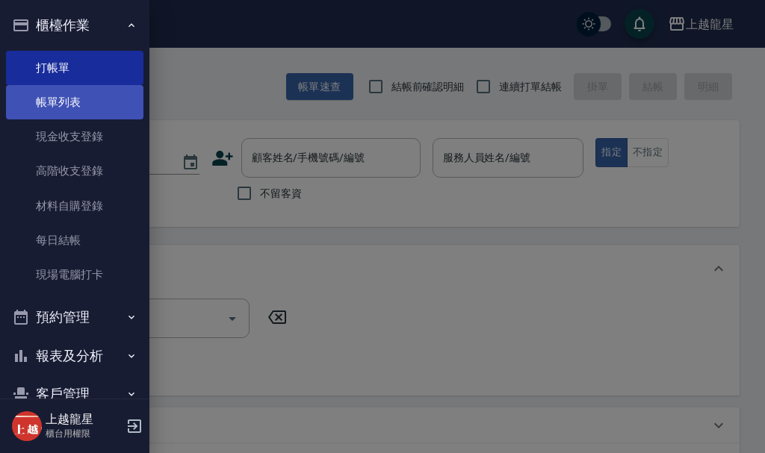
click at [65, 111] on link "帳單列表" at bounding box center [74, 102] width 137 height 34
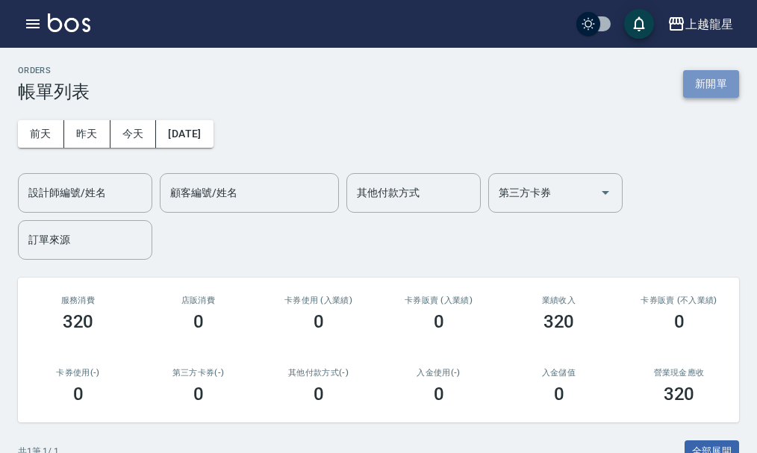
click at [697, 83] on button "新開單" at bounding box center [711, 84] width 56 height 28
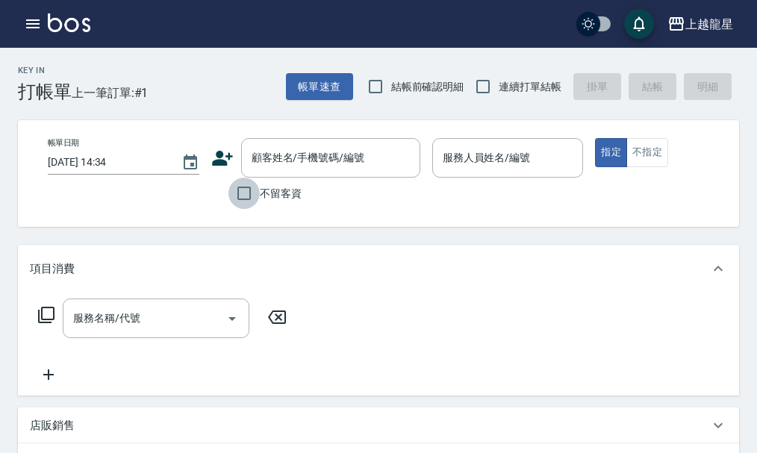
click at [236, 198] on input "不留客資" at bounding box center [243, 193] width 31 height 31
checkbox input "true"
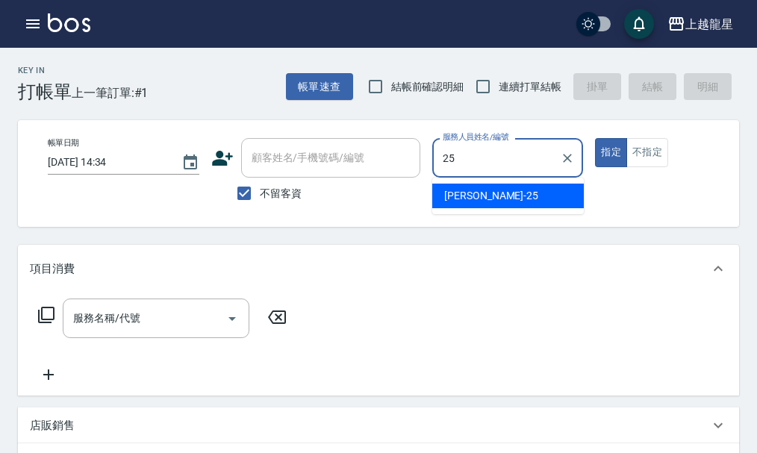
drag, startPoint x: 491, startPoint y: 198, endPoint x: 440, endPoint y: 191, distance: 52.0
click at [489, 198] on div "淑雲 -25" at bounding box center [508, 196] width 152 height 25
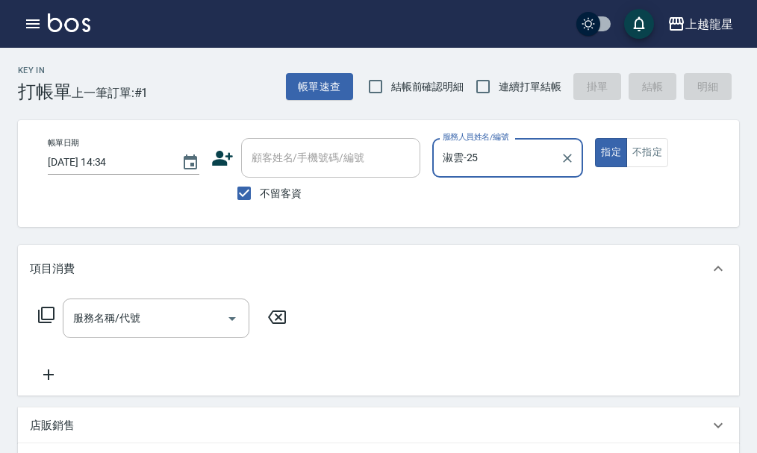
drag, startPoint x: 142, startPoint y: 316, endPoint x: 174, endPoint y: 200, distance: 120.1
click at [142, 289] on div "項目消費 服務名稱/代號 服務名稱/代號" at bounding box center [378, 320] width 721 height 151
type input "淑雲-25"
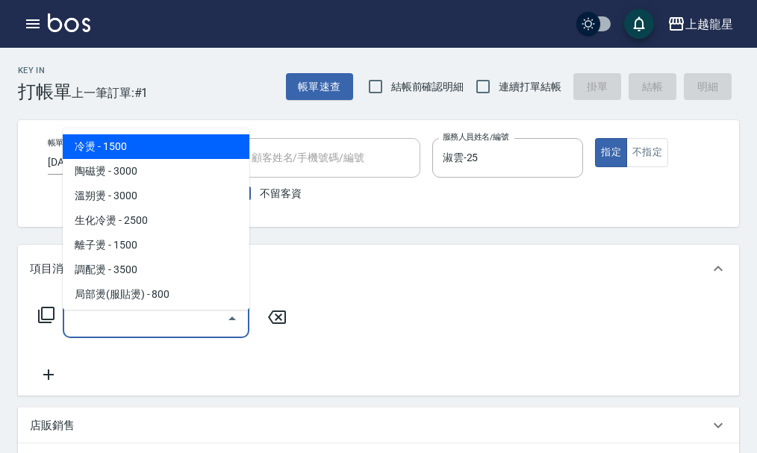
click at [124, 327] on input "服務名稱/代號" at bounding box center [144, 318] width 151 height 26
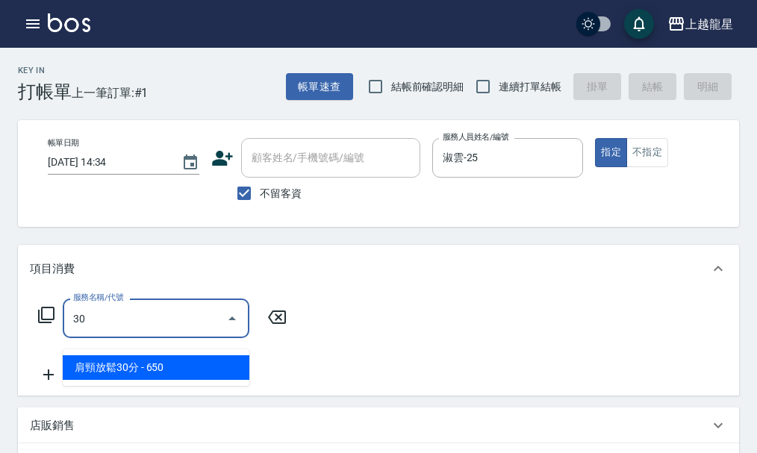
type input "302"
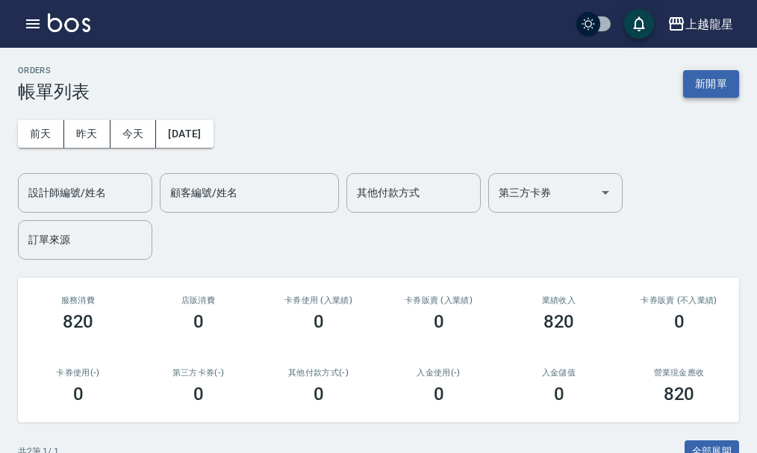
click at [706, 88] on button "新開單" at bounding box center [711, 84] width 56 height 28
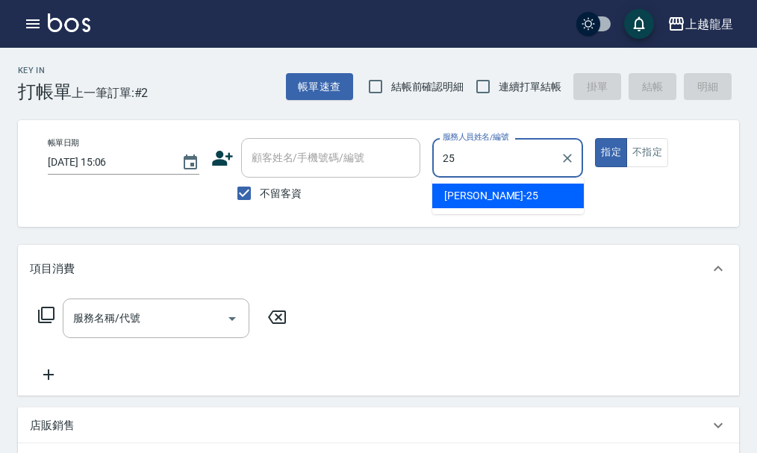
click at [488, 199] on div "淑雲 -25" at bounding box center [508, 196] width 152 height 25
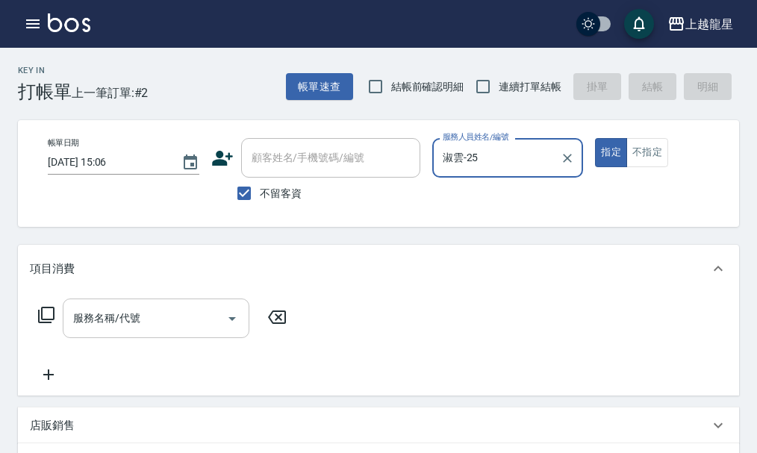
type input "淑雲-25"
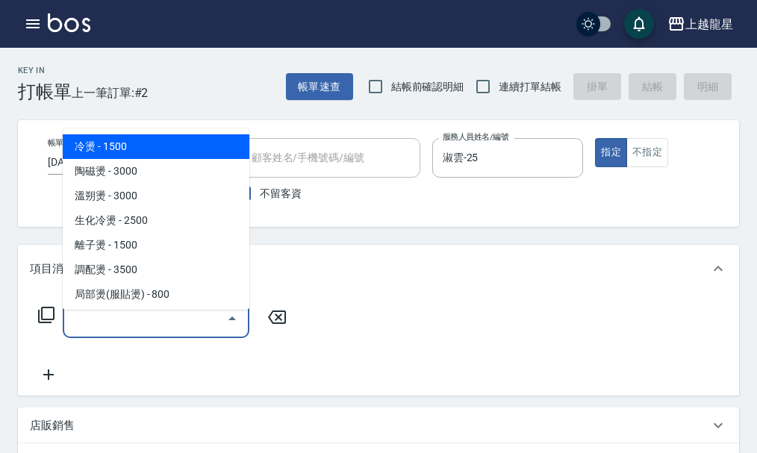
click at [196, 326] on input "服務名稱/代號" at bounding box center [144, 318] width 151 height 26
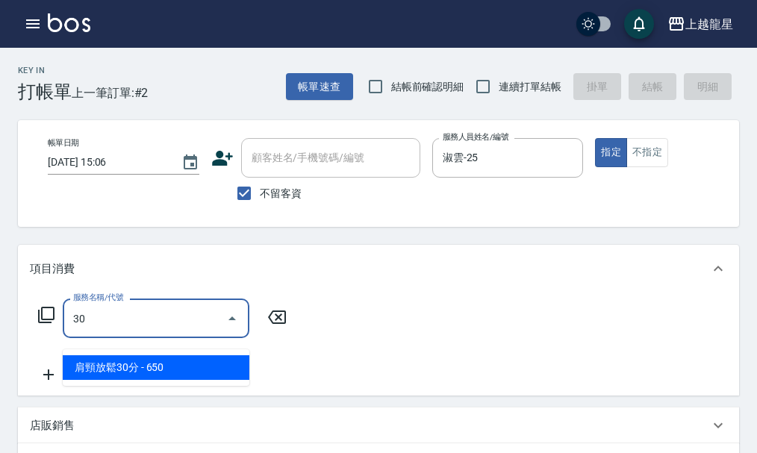
type input "302"
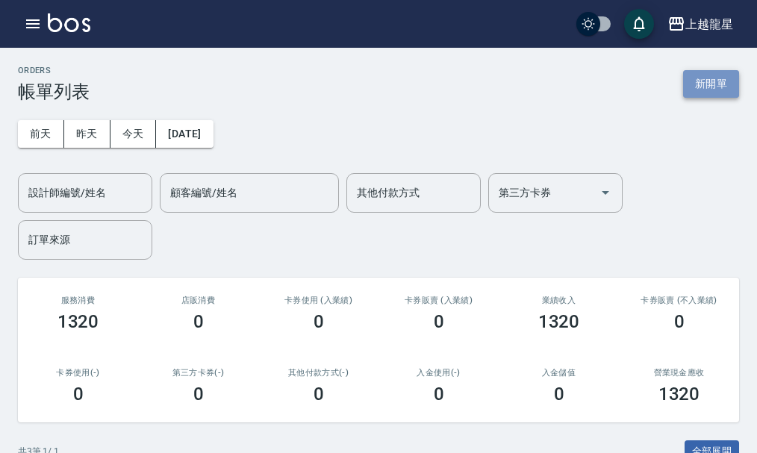
click at [713, 81] on button "新開單" at bounding box center [711, 84] width 56 height 28
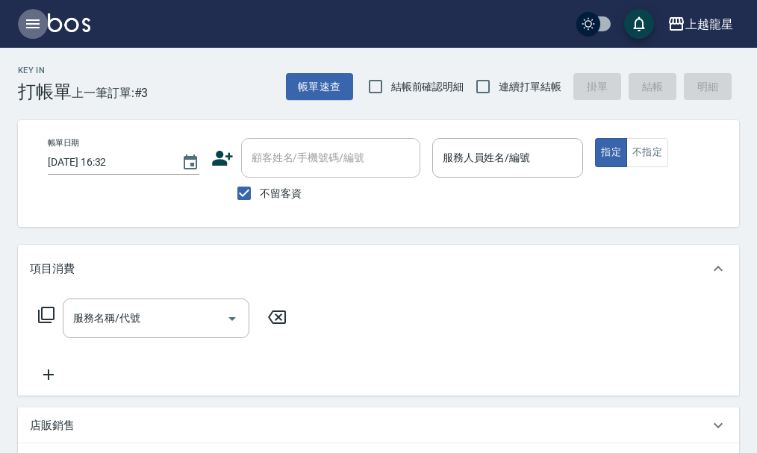
click at [25, 21] on icon "button" at bounding box center [33, 24] width 18 height 18
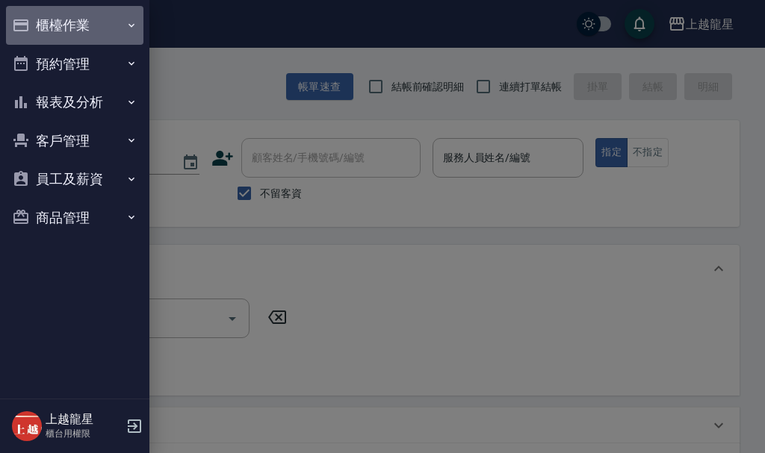
click at [49, 30] on button "櫃檯作業" at bounding box center [74, 25] width 137 height 39
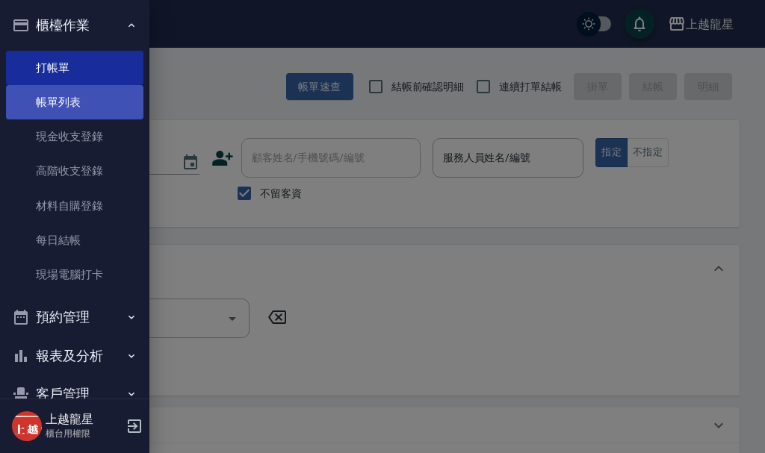
click at [69, 103] on link "帳單列表" at bounding box center [74, 102] width 137 height 34
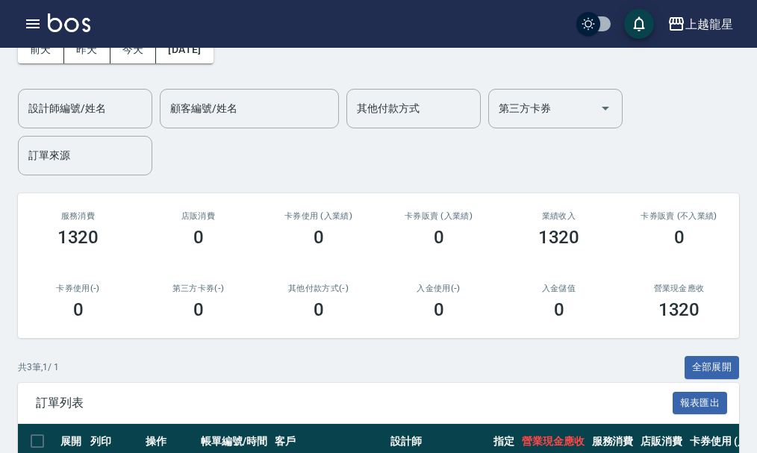
scroll to position [267, 0]
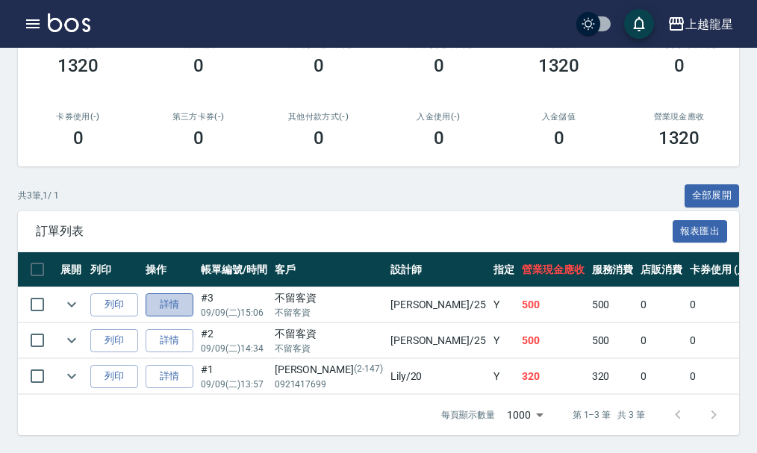
click at [174, 296] on link "詳情" at bounding box center [170, 304] width 48 height 23
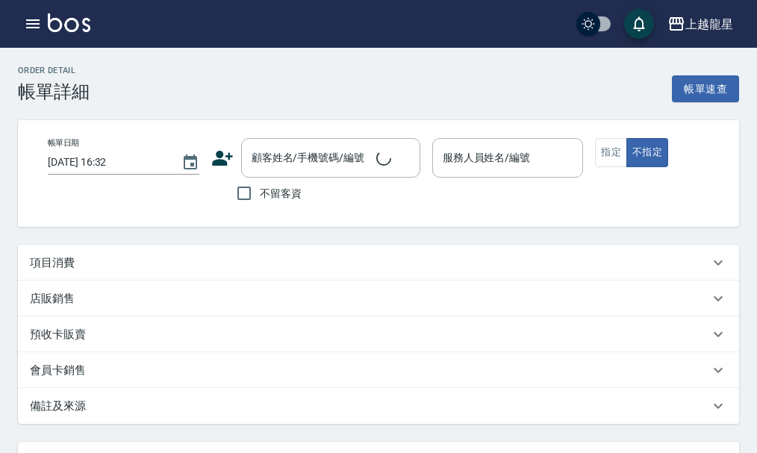
type input "[DATE] 15:06"
checkbox input "true"
type input "淑雲-25"
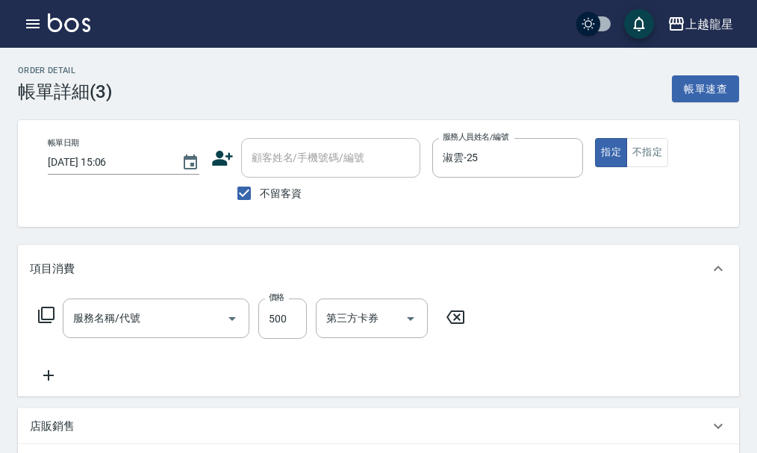
type input "剪髮(302)"
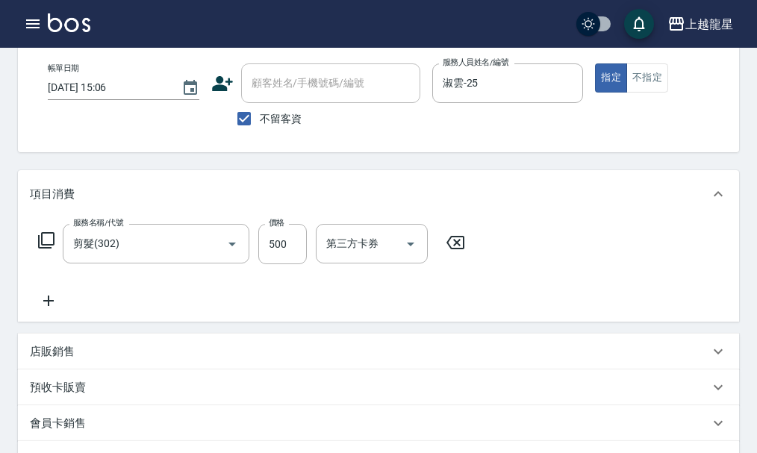
click at [53, 306] on icon at bounding box center [48, 301] width 10 height 10
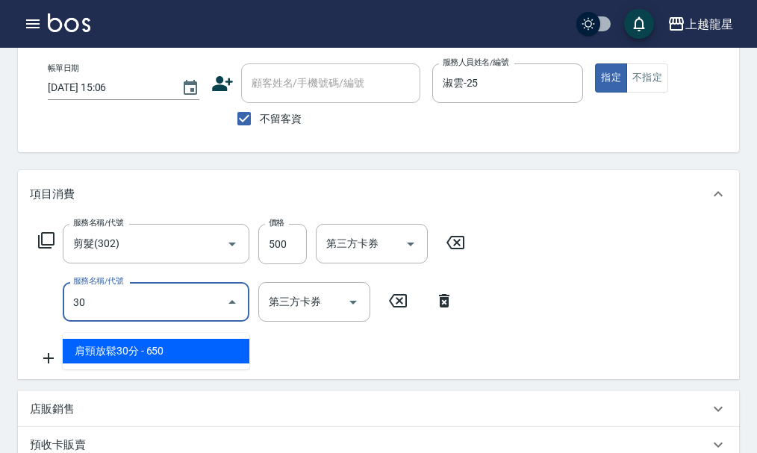
type input "309"
